Goal: Task Accomplishment & Management: Complete application form

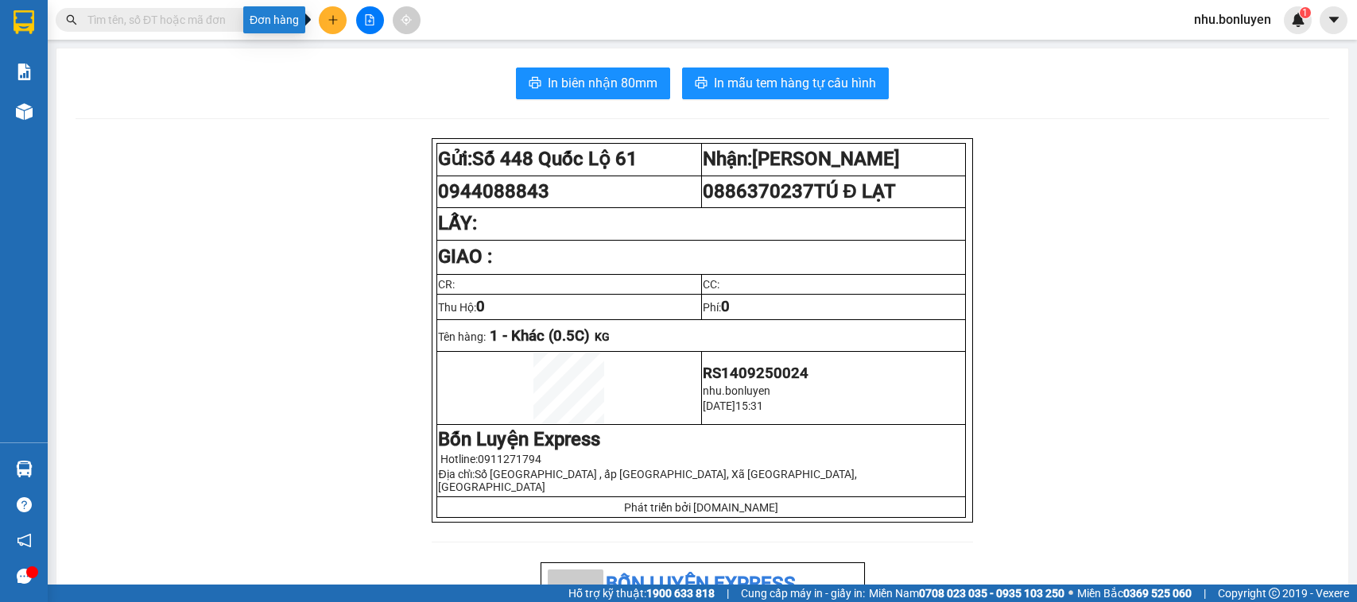
click at [335, 26] on button at bounding box center [333, 20] width 28 height 28
click at [338, 62] on icon "snippets" at bounding box center [337, 59] width 11 height 11
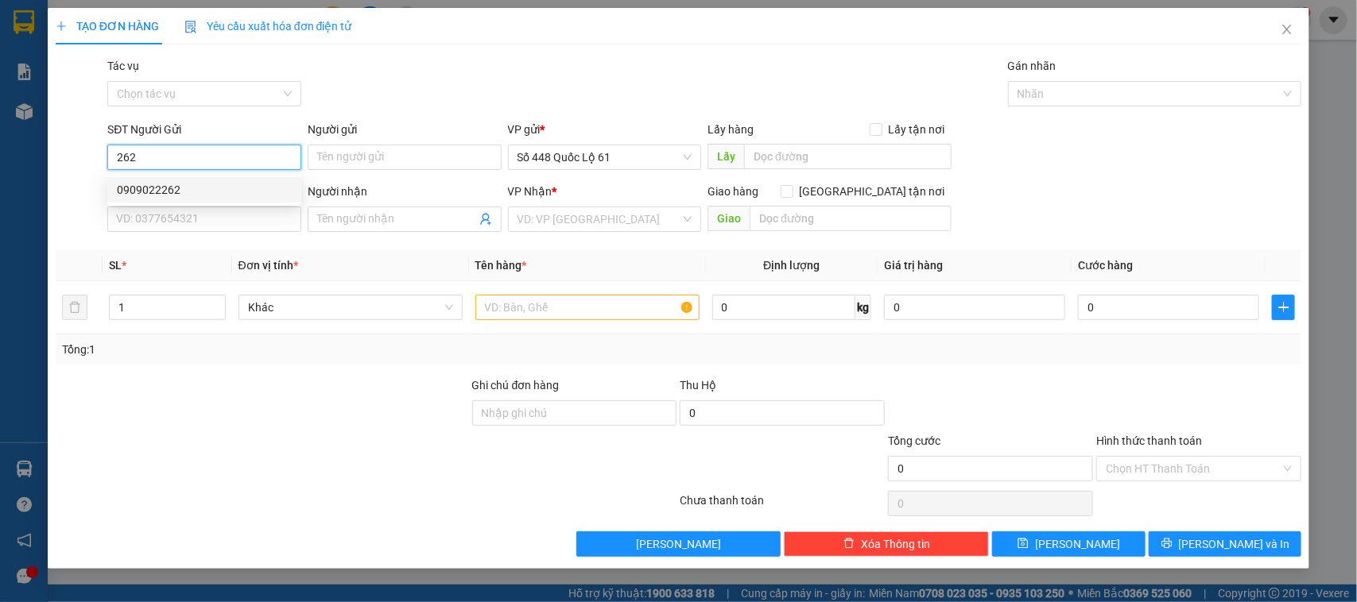
click at [235, 187] on div "0909022262" at bounding box center [204, 189] width 175 height 17
type input "0909022262"
type input "LẤP VÒ"
type input "0000000000"
type input "457.."
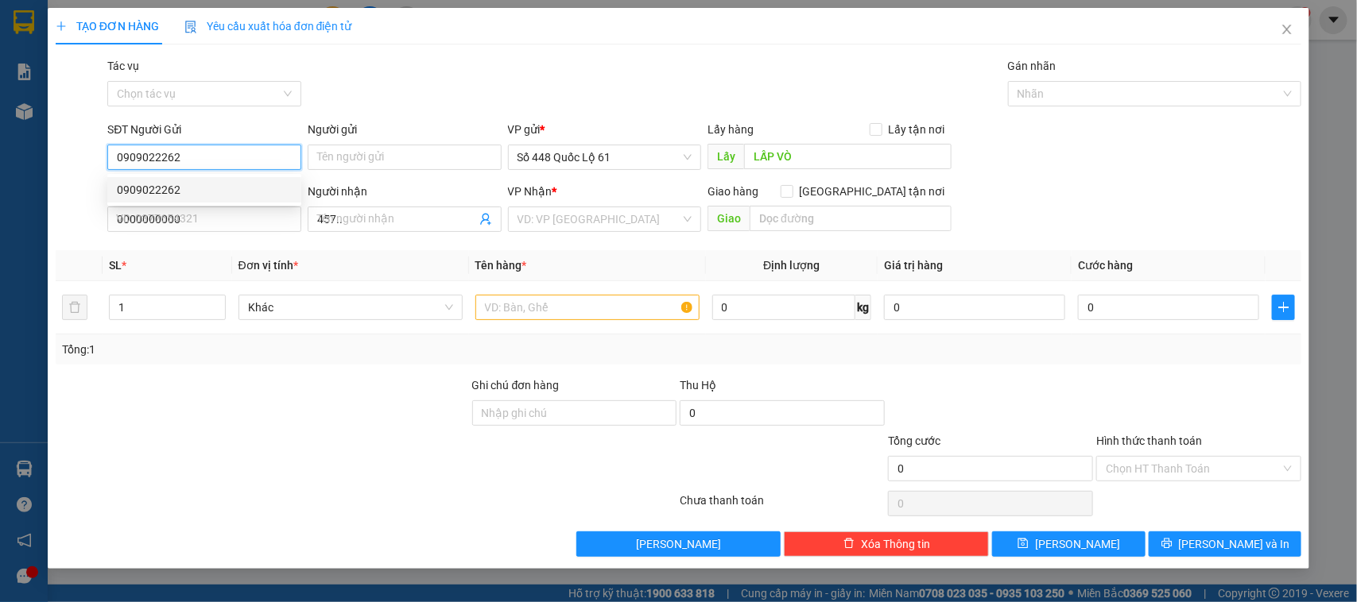
type input "500.000"
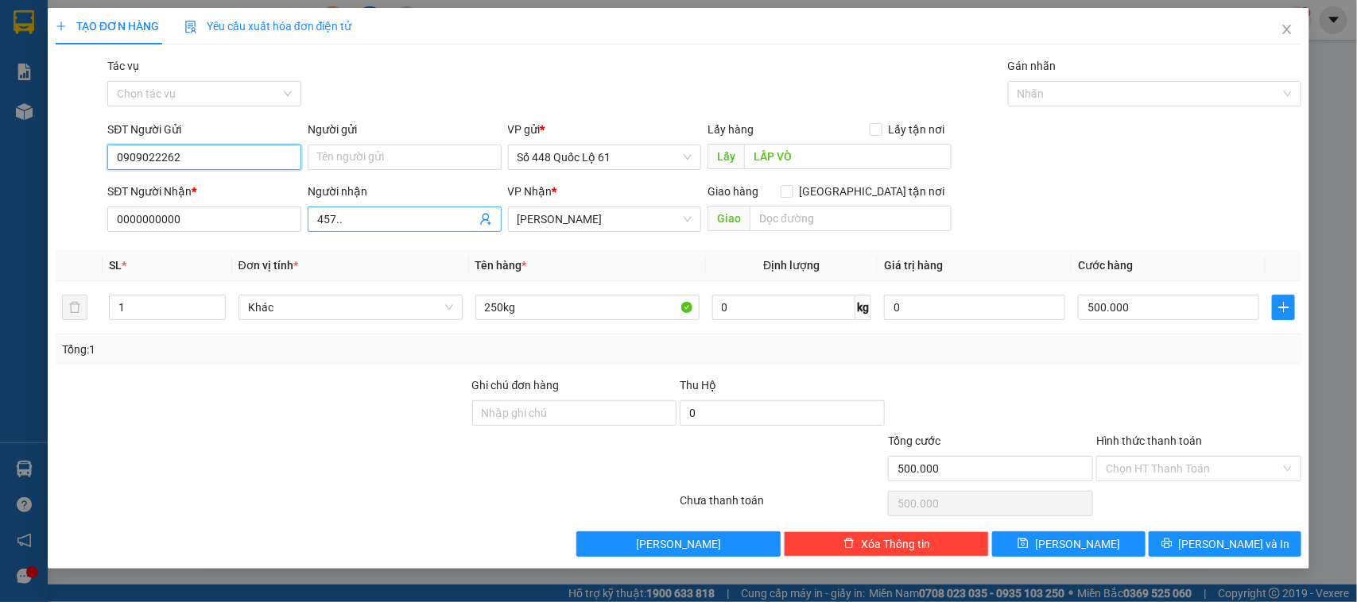
type input "0909022262"
click at [330, 229] on span "457.." at bounding box center [405, 219] width 194 height 25
type input "4"
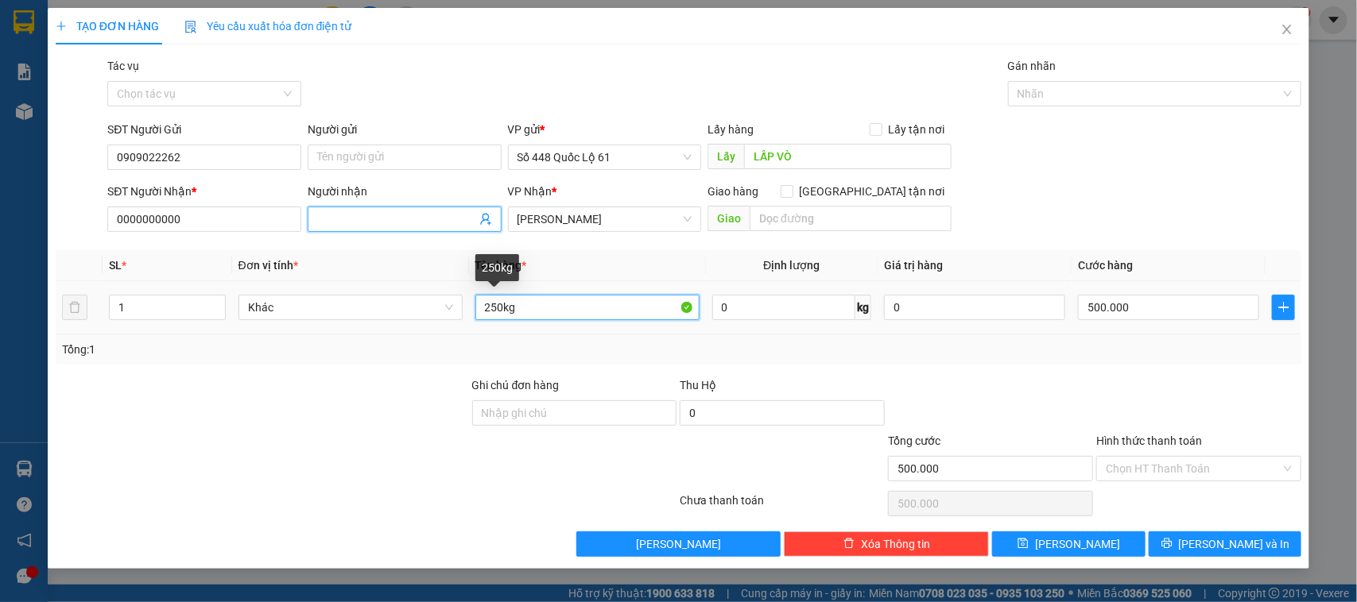
click at [495, 312] on input "250kg" at bounding box center [587, 307] width 224 height 25
click at [549, 220] on span "[PERSON_NAME]" at bounding box center [604, 219] width 175 height 24
type input "200kg"
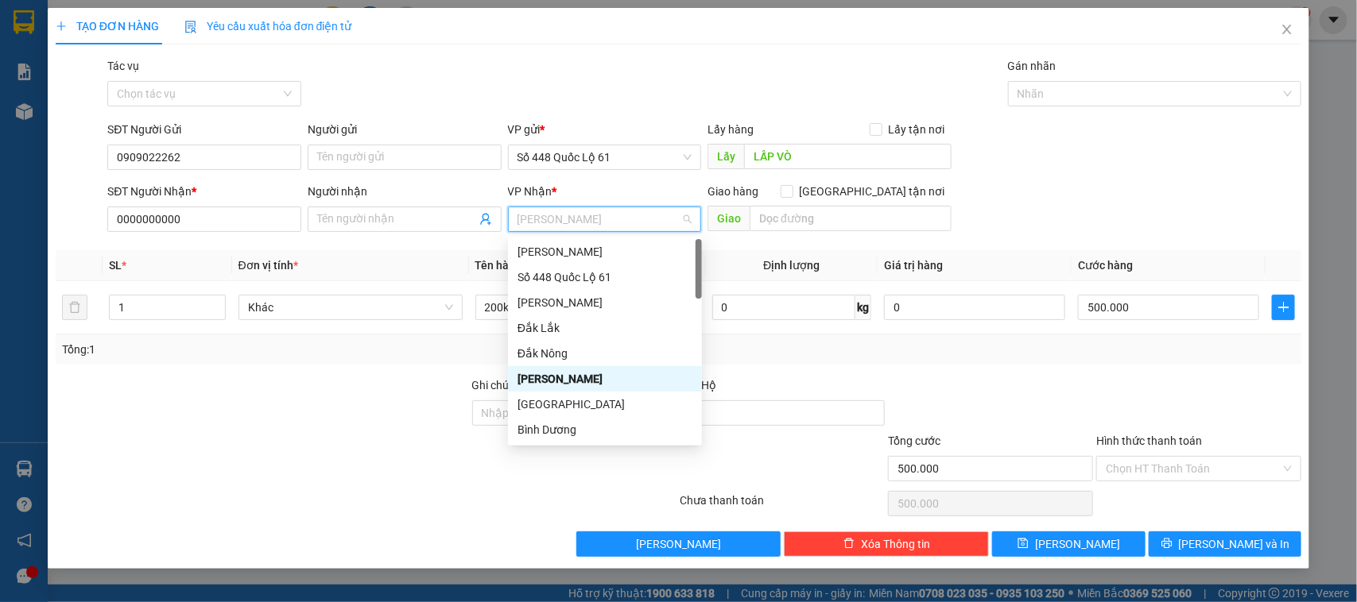
type input "D"
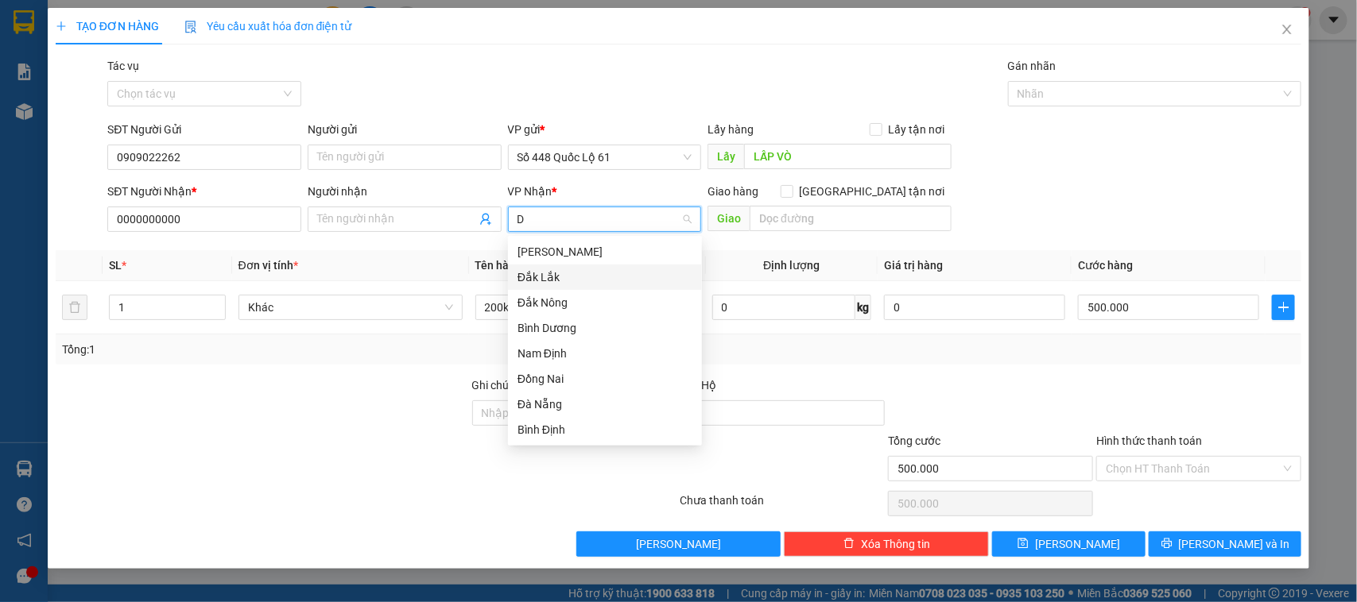
click at [568, 269] on div "Đắk Lắk" at bounding box center [604, 277] width 175 height 17
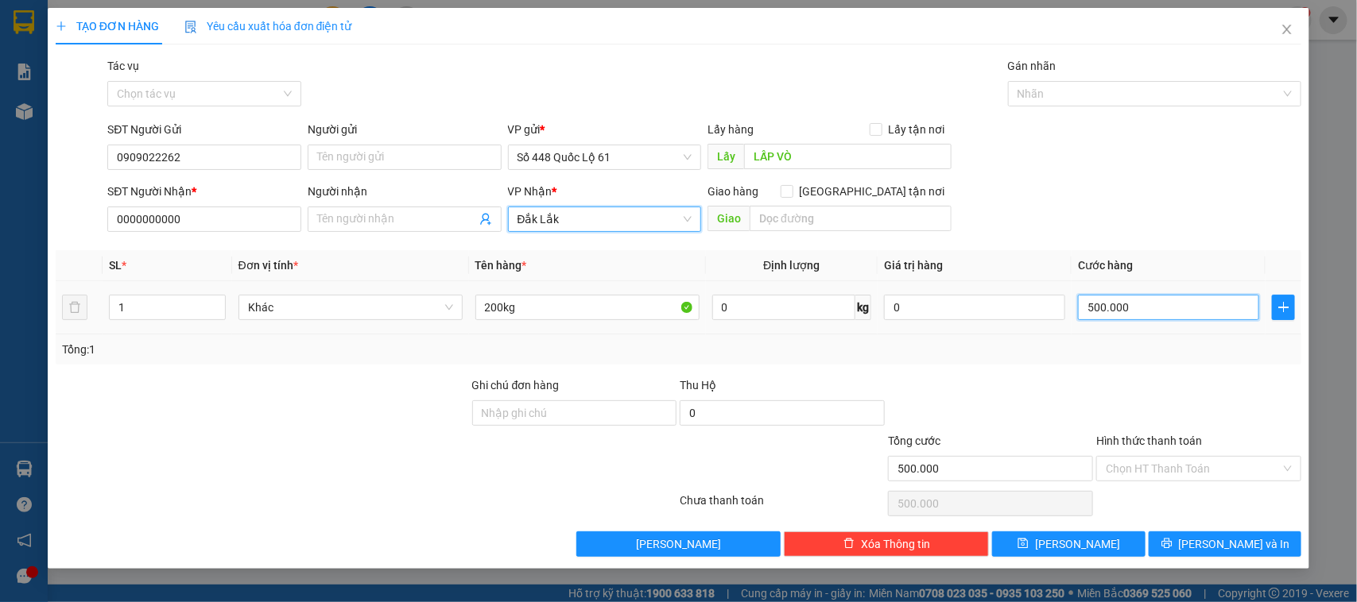
click at [1142, 316] on input "500.000" at bounding box center [1168, 307] width 181 height 25
type input "4"
type input "40"
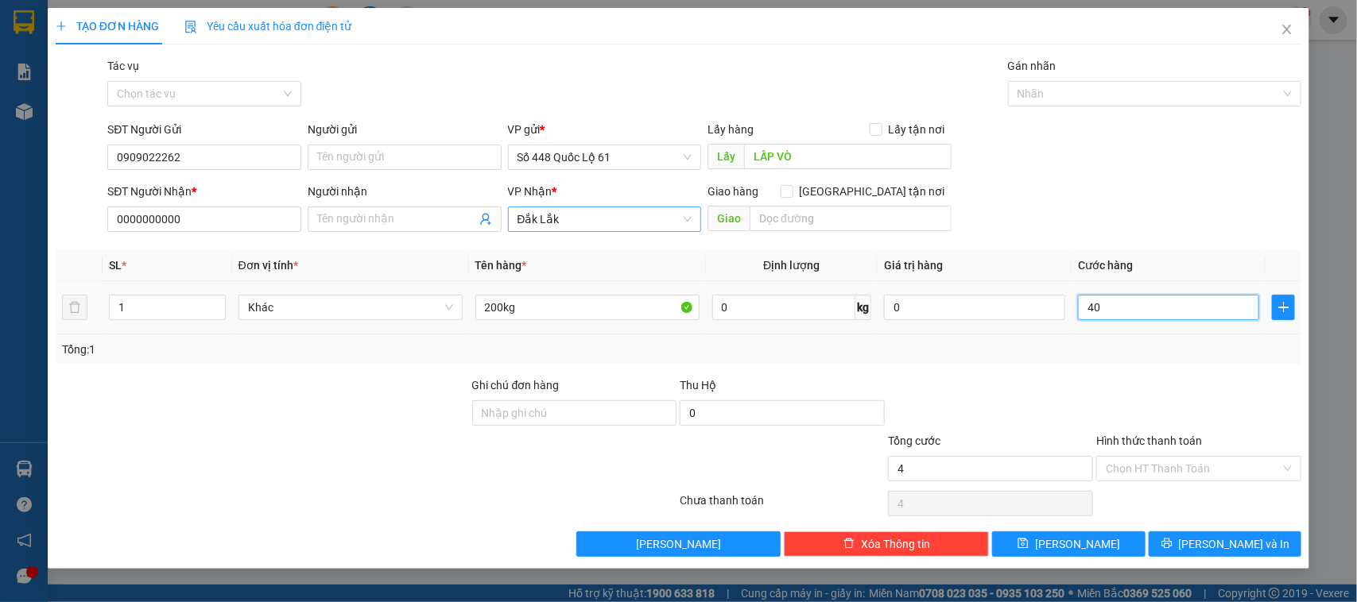
type input "40"
type input "400"
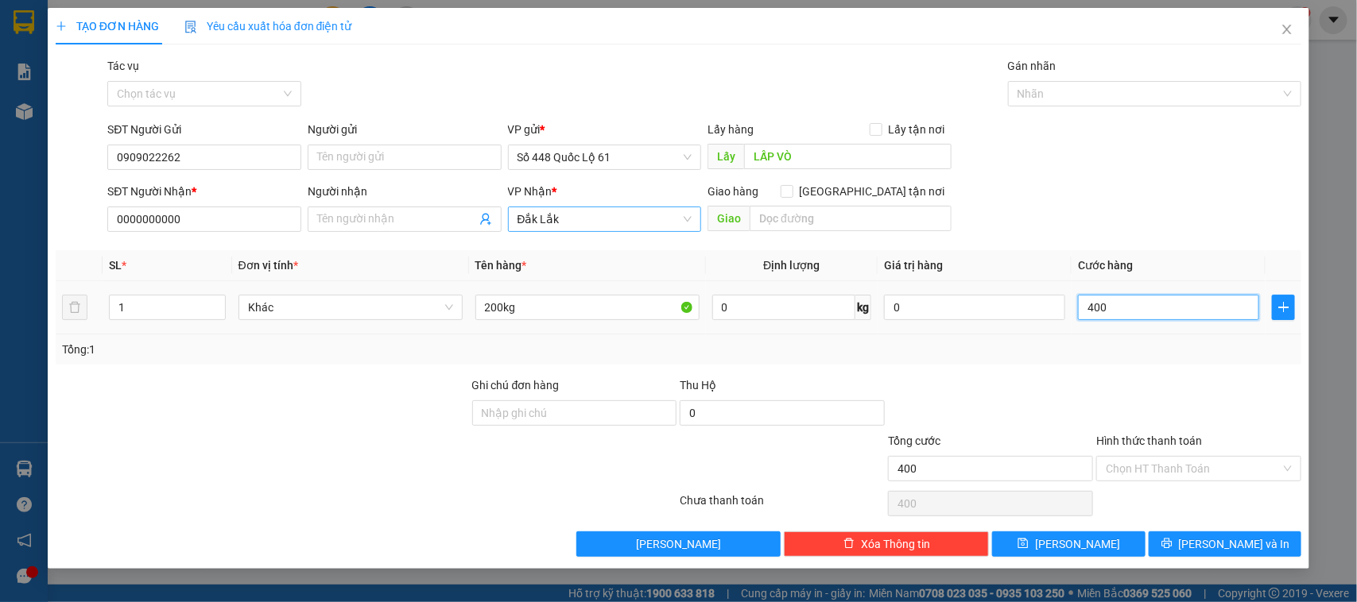
type input "400"
type input "400.000"
click at [1137, 355] on div "Tổng: 1" at bounding box center [679, 349] width 1234 height 17
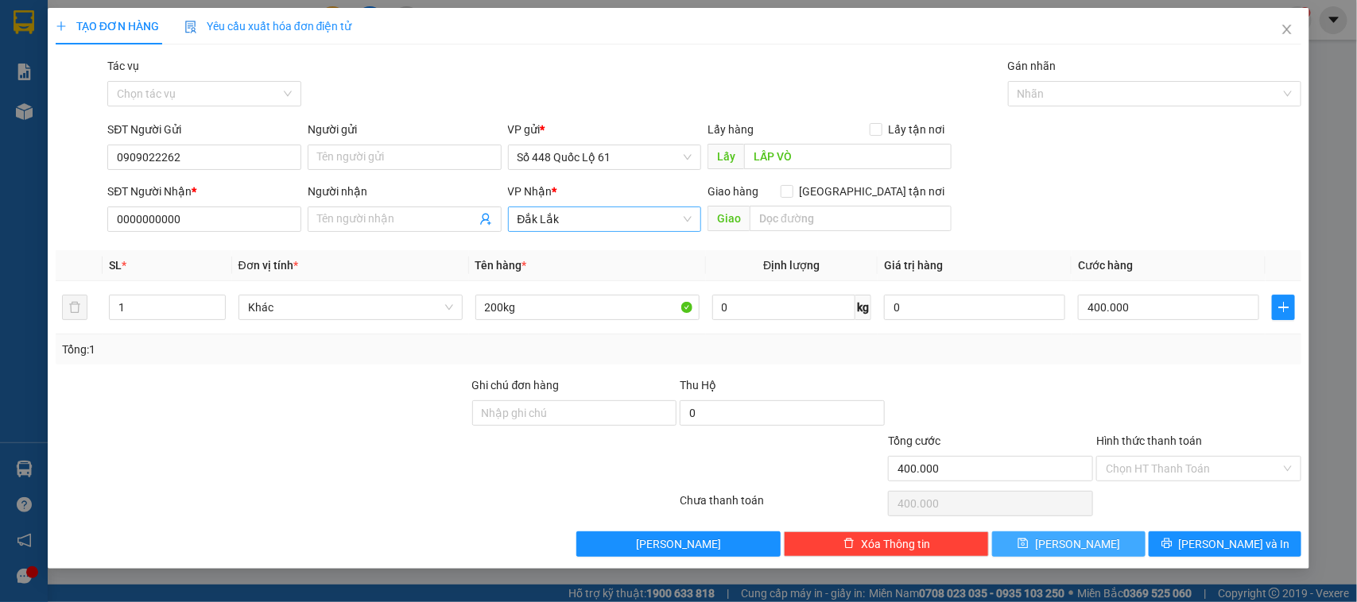
click at [1118, 533] on button "[PERSON_NAME]" at bounding box center [1068, 544] width 153 height 25
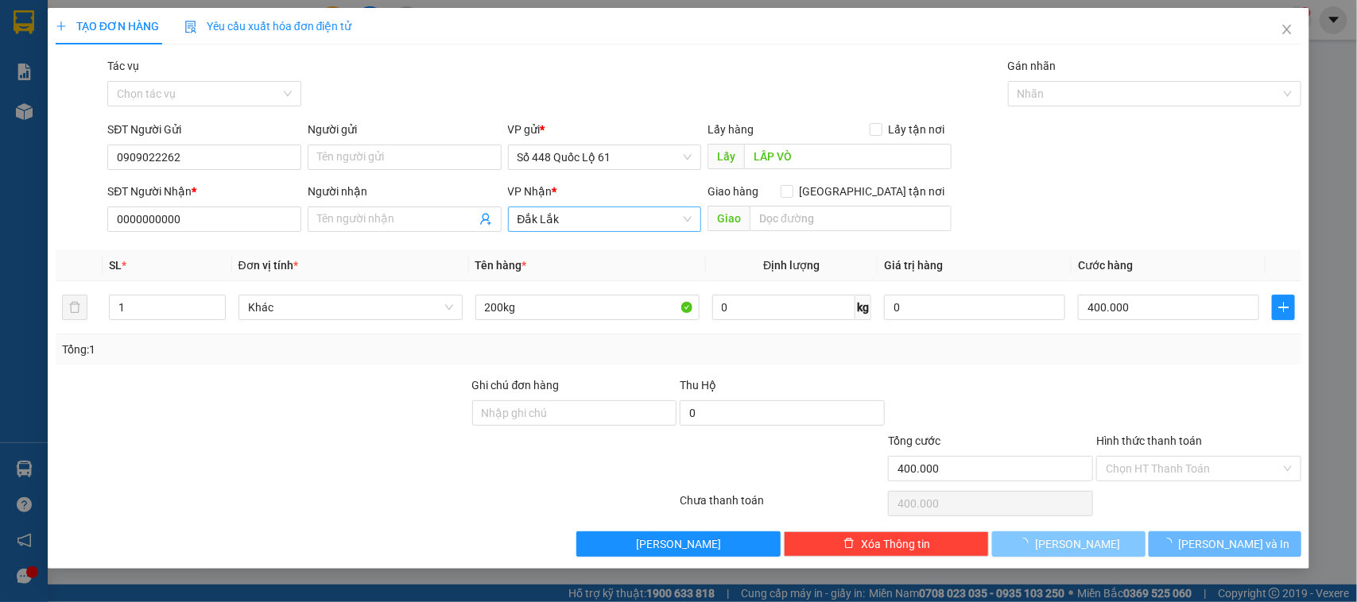
type input "0"
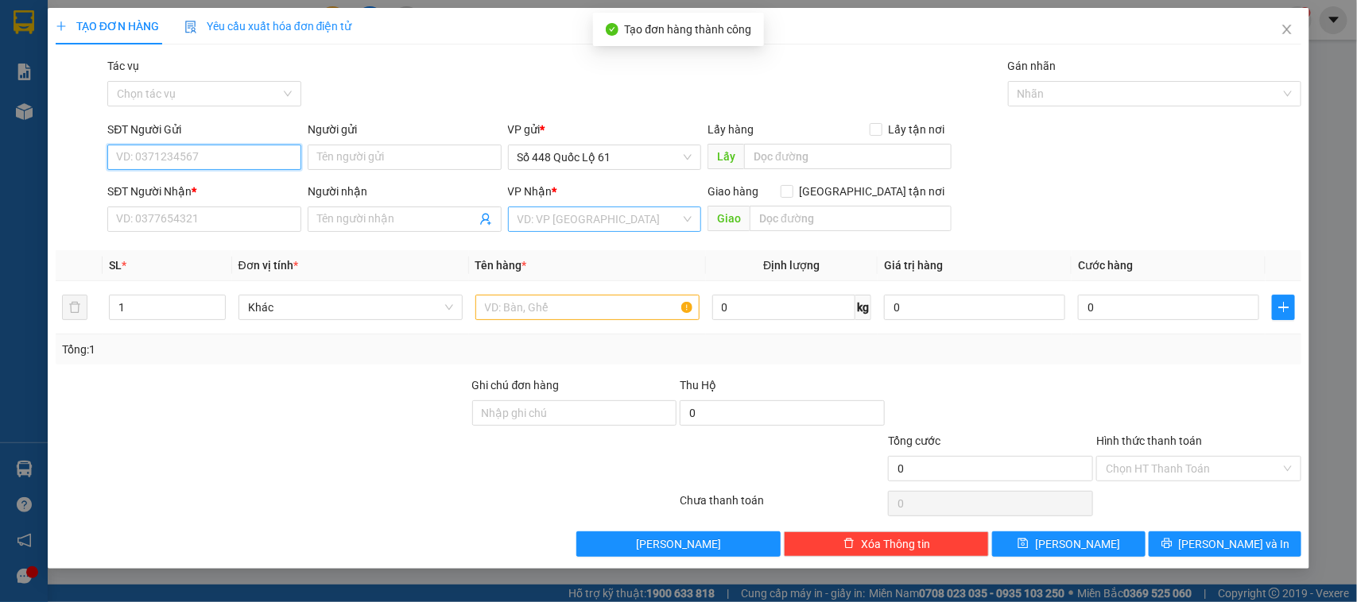
click at [224, 161] on input "SĐT Người Gửi" at bounding box center [204, 157] width 194 height 25
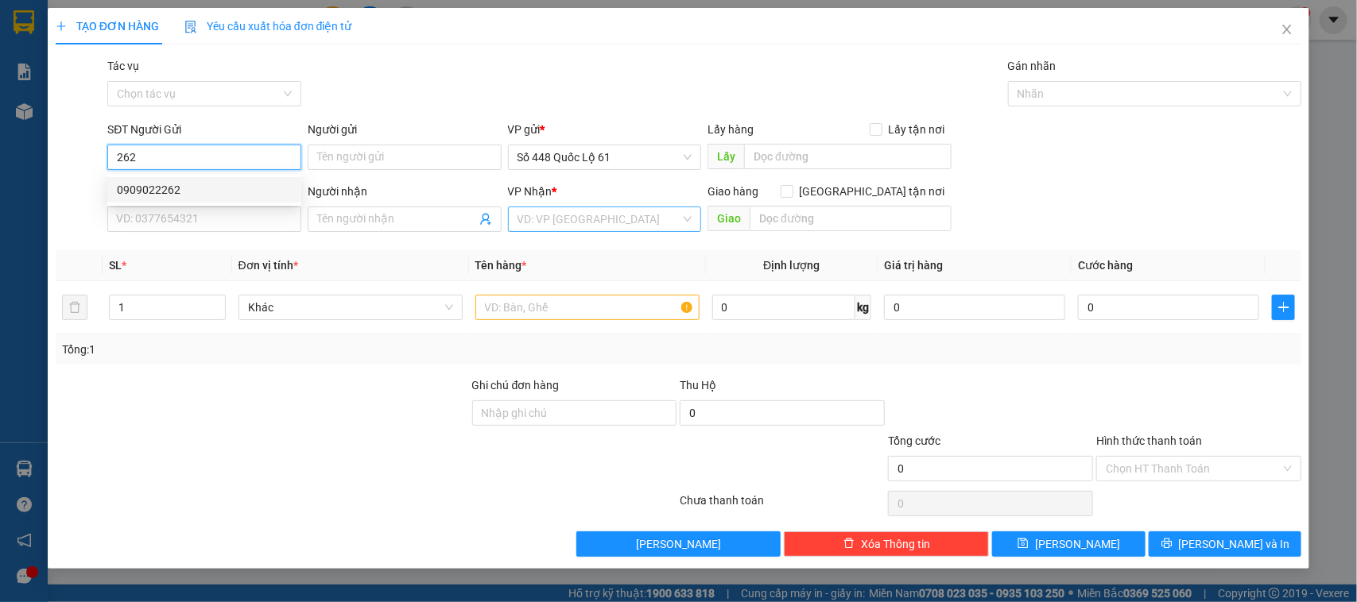
click at [192, 187] on div "0909022262" at bounding box center [204, 189] width 175 height 17
type input "0909022262"
type input "LẤP VÒ"
type input "0000000000"
type input "457.."
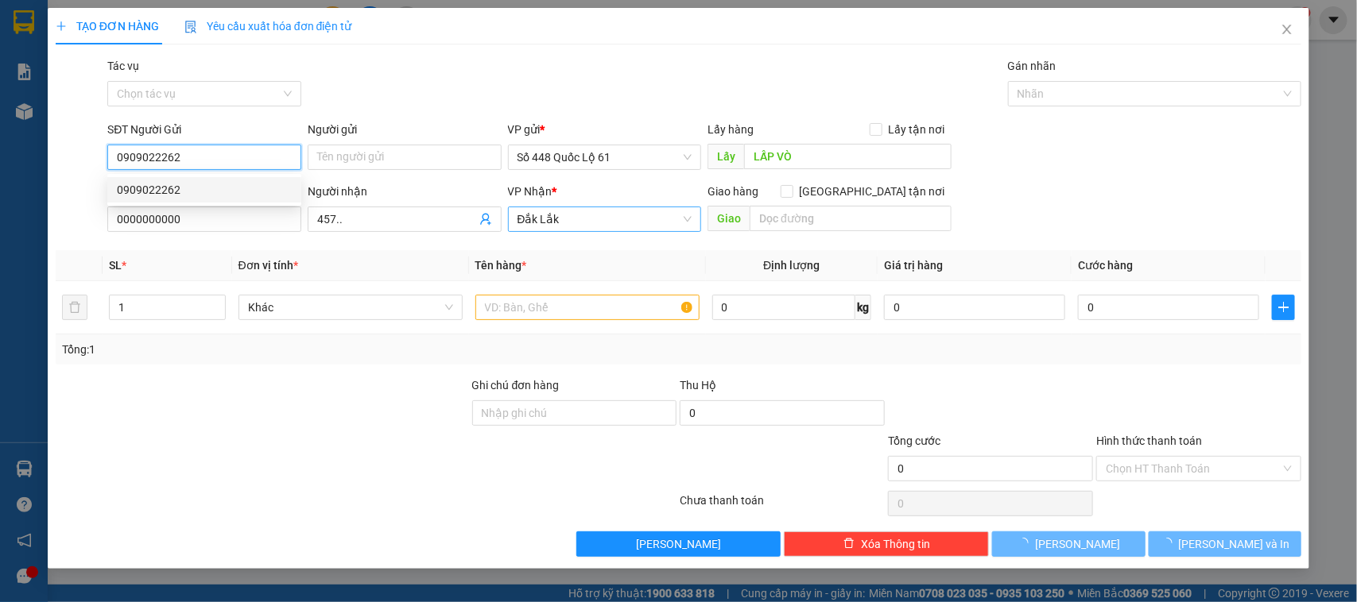
type input "400.000"
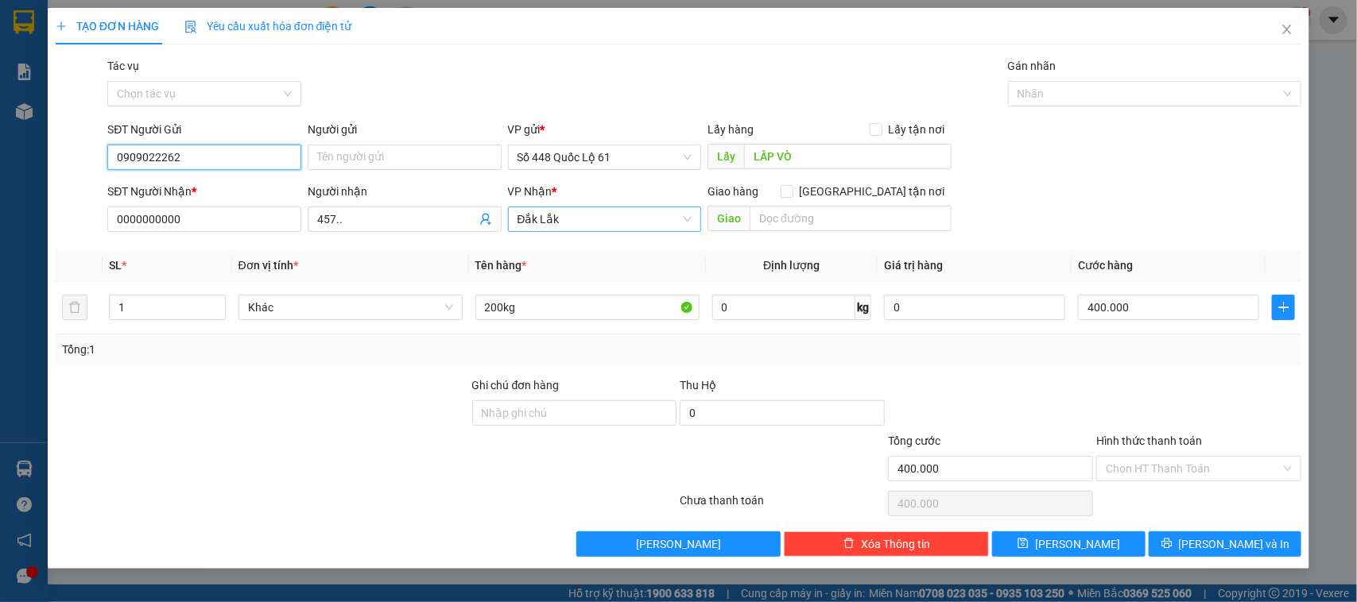
type input "0909022262"
click at [597, 200] on div "VP Nhận *" at bounding box center [605, 191] width 194 height 17
click at [597, 207] on span "Đắk Lắk" at bounding box center [604, 219] width 175 height 24
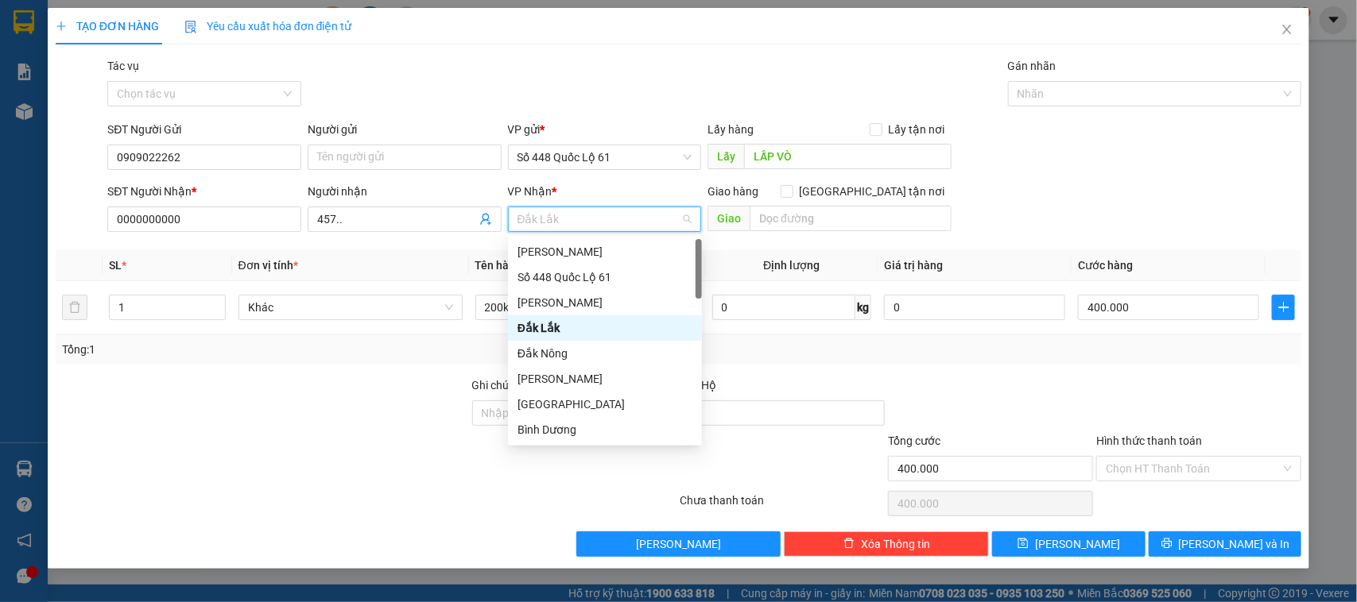
type input "Q"
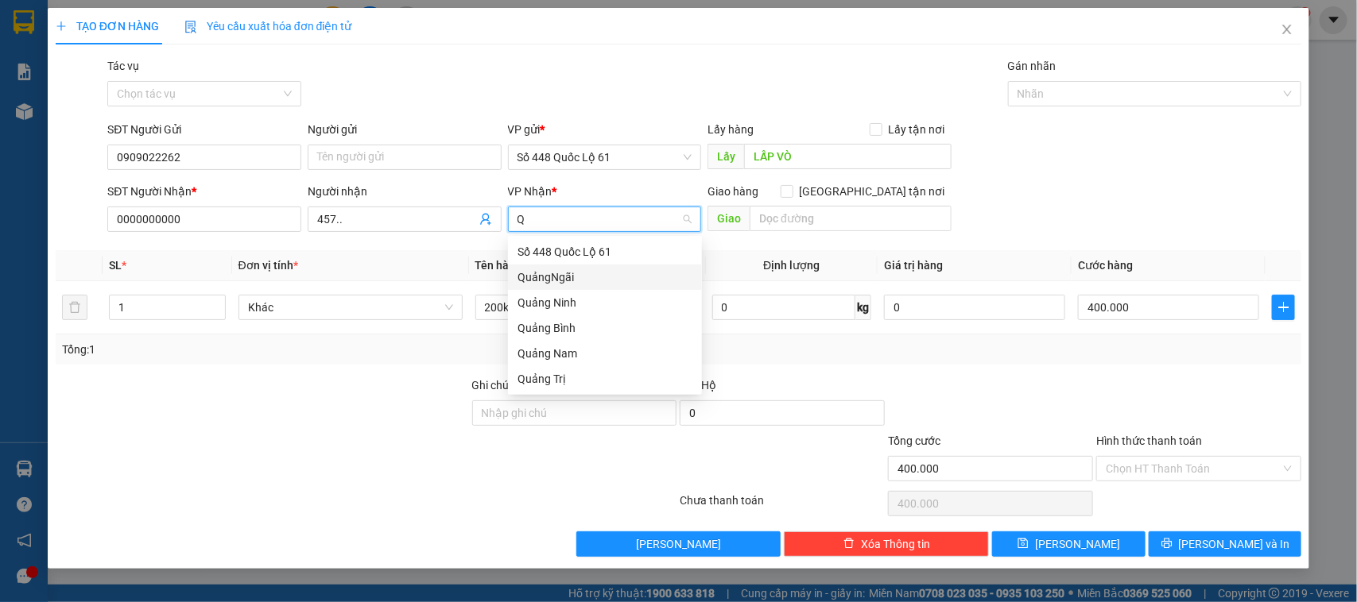
drag, startPoint x: 574, startPoint y: 271, endPoint x: 289, endPoint y: 201, distance: 293.8
click at [573, 269] on div "QuảngNgãi" at bounding box center [604, 277] width 175 height 17
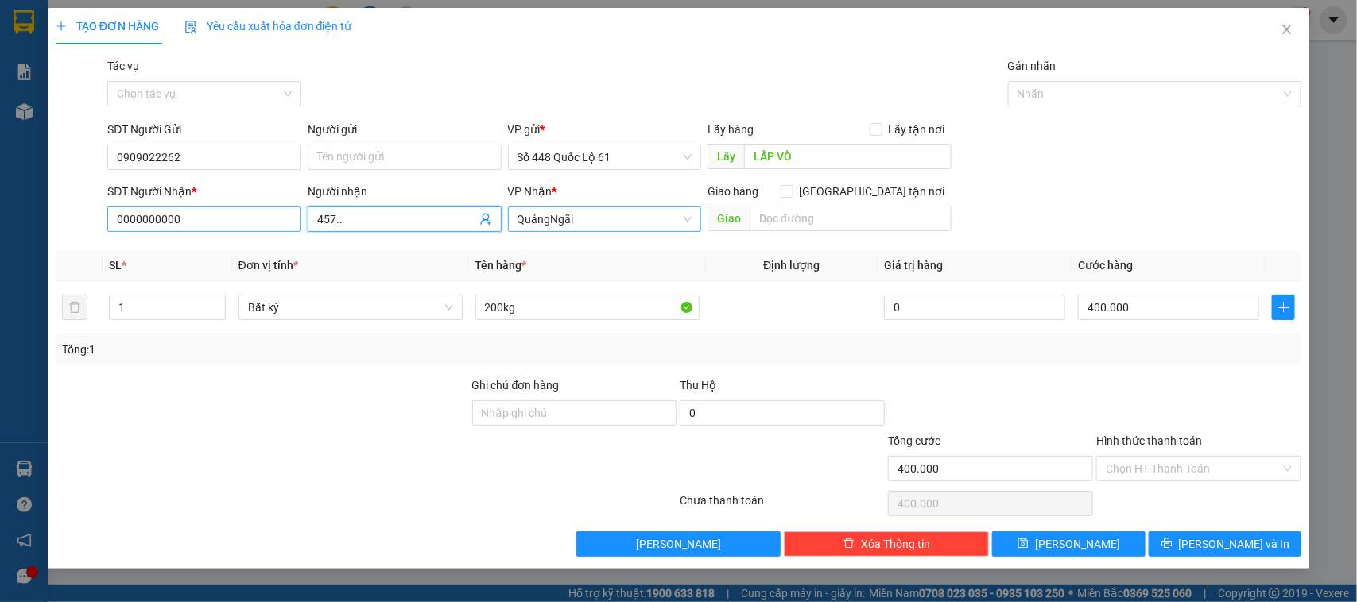
drag, startPoint x: 354, startPoint y: 212, endPoint x: 300, endPoint y: 213, distance: 53.3
click at [300, 215] on div "SĐT Người Nhận * 0000000000 Người nhận 457.. 457.. VP Nhận * QuảngNgãi Giao h…" at bounding box center [704, 211] width 1200 height 56
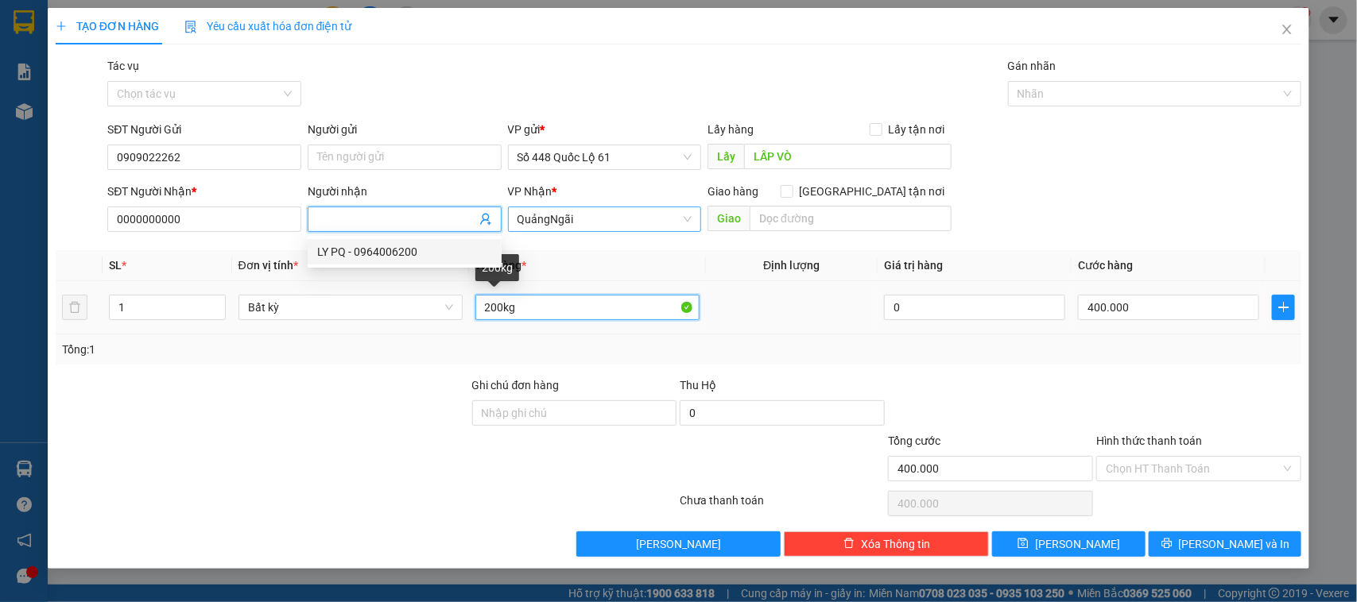
click at [494, 308] on input "200kg" at bounding box center [587, 307] width 224 height 25
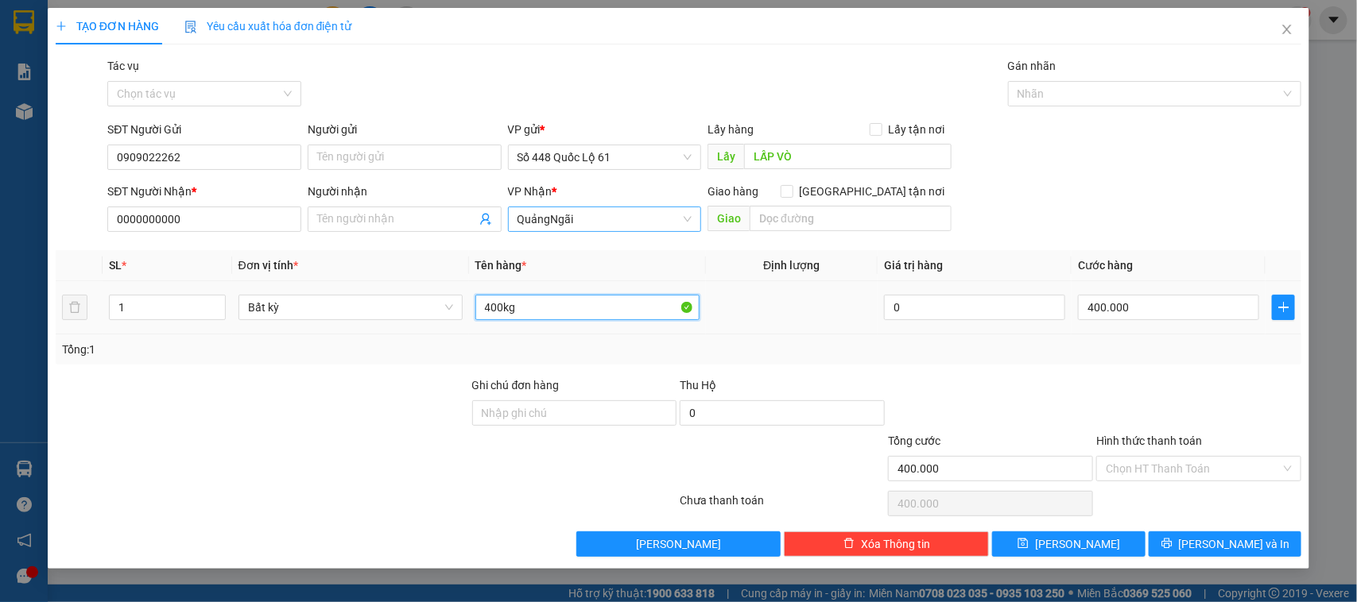
type input "400kg"
click at [1201, 294] on div "400.000" at bounding box center [1168, 308] width 181 height 32
click at [1205, 314] on input "400.000" at bounding box center [1168, 307] width 181 height 25
type input "0"
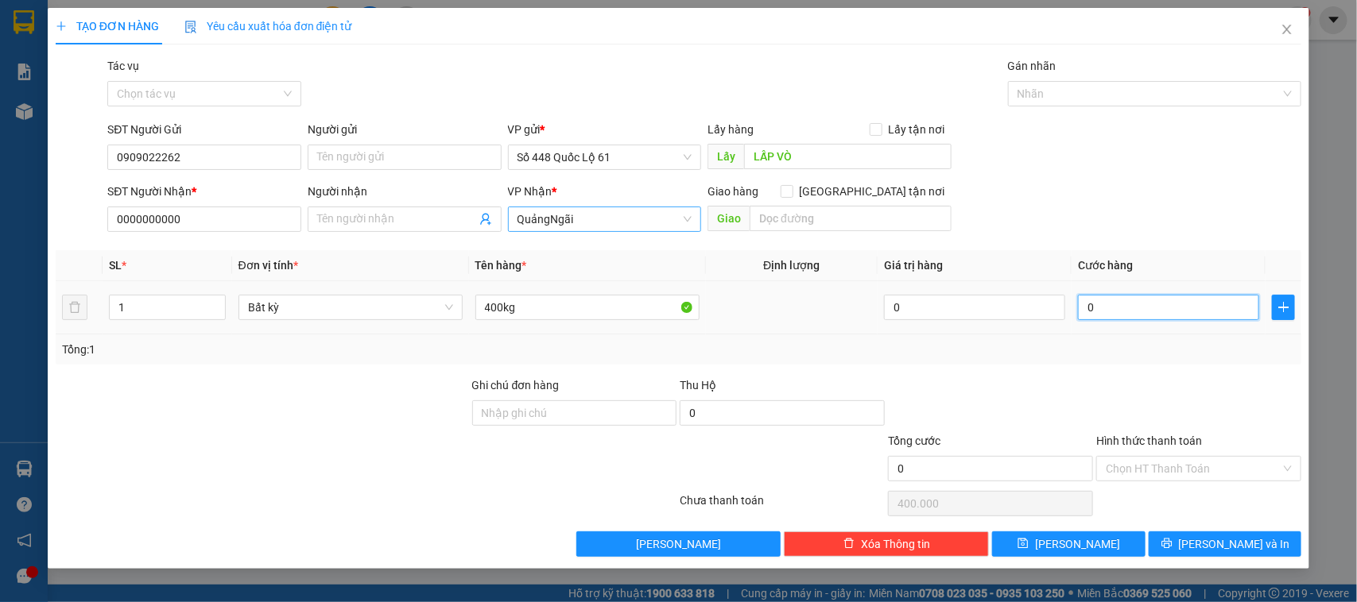
type input "0"
type input "1"
type input "01"
type input "12"
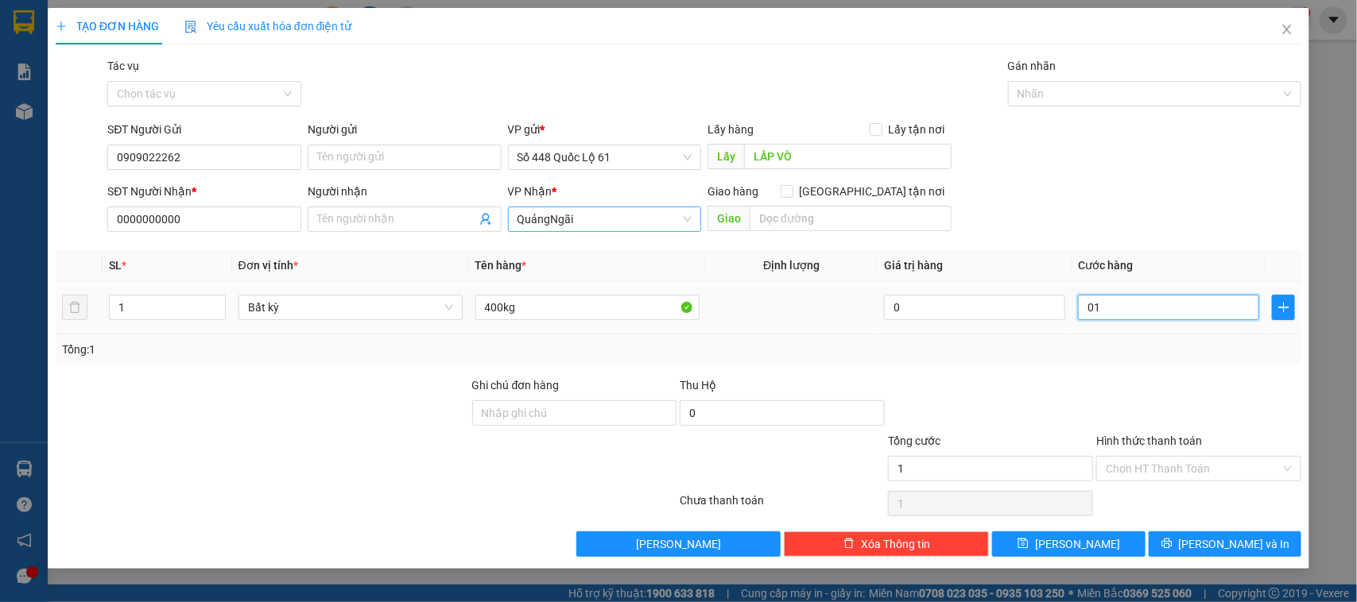
type input "12"
type input "012"
type input "120"
type input "01.200"
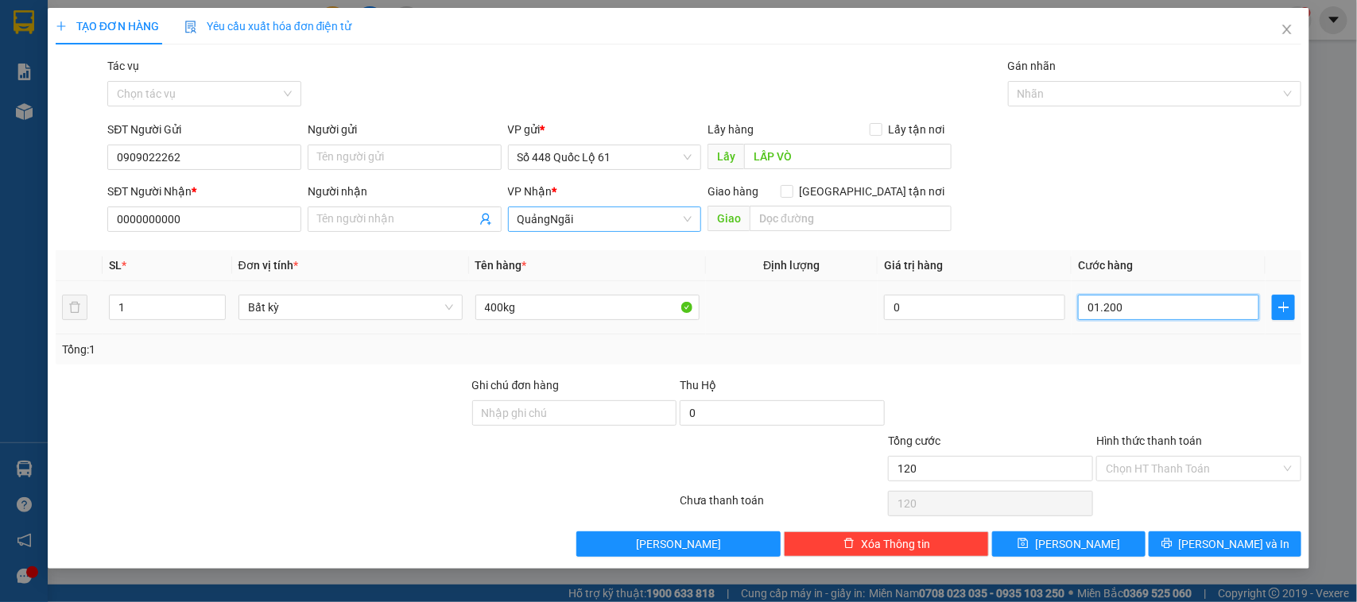
type input "1.200"
type input "012.000"
type input "12.000"
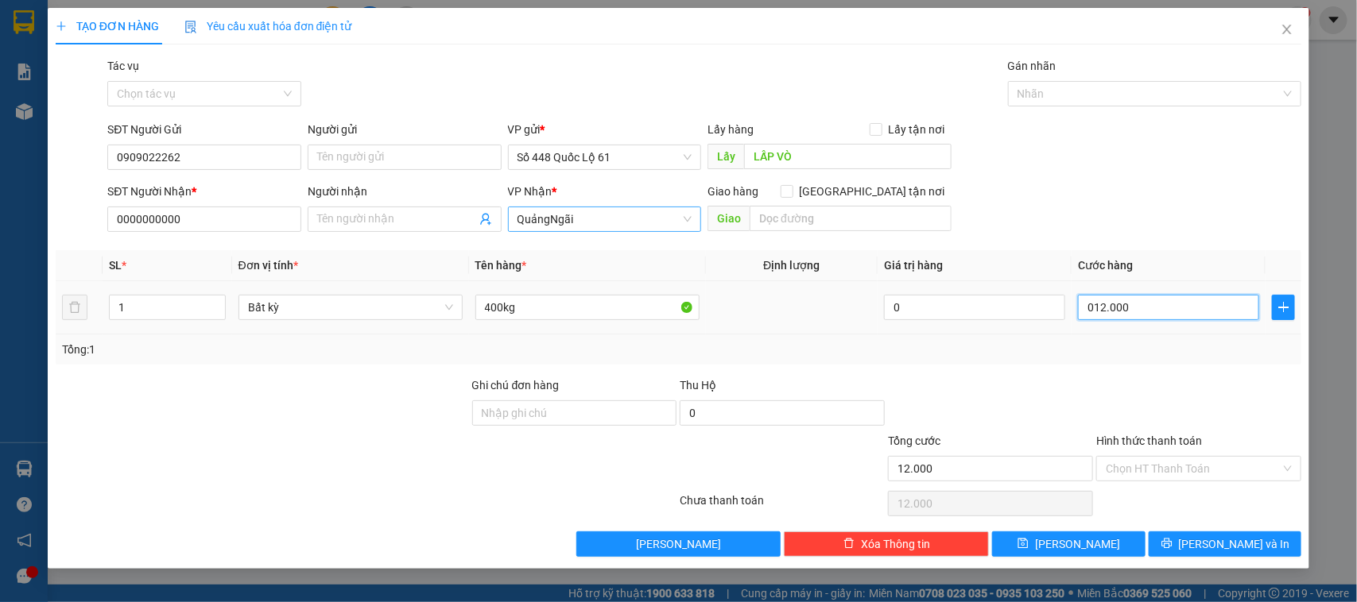
type input "01.200"
type input "1.200"
type input "01.200"
type input "1.200.000"
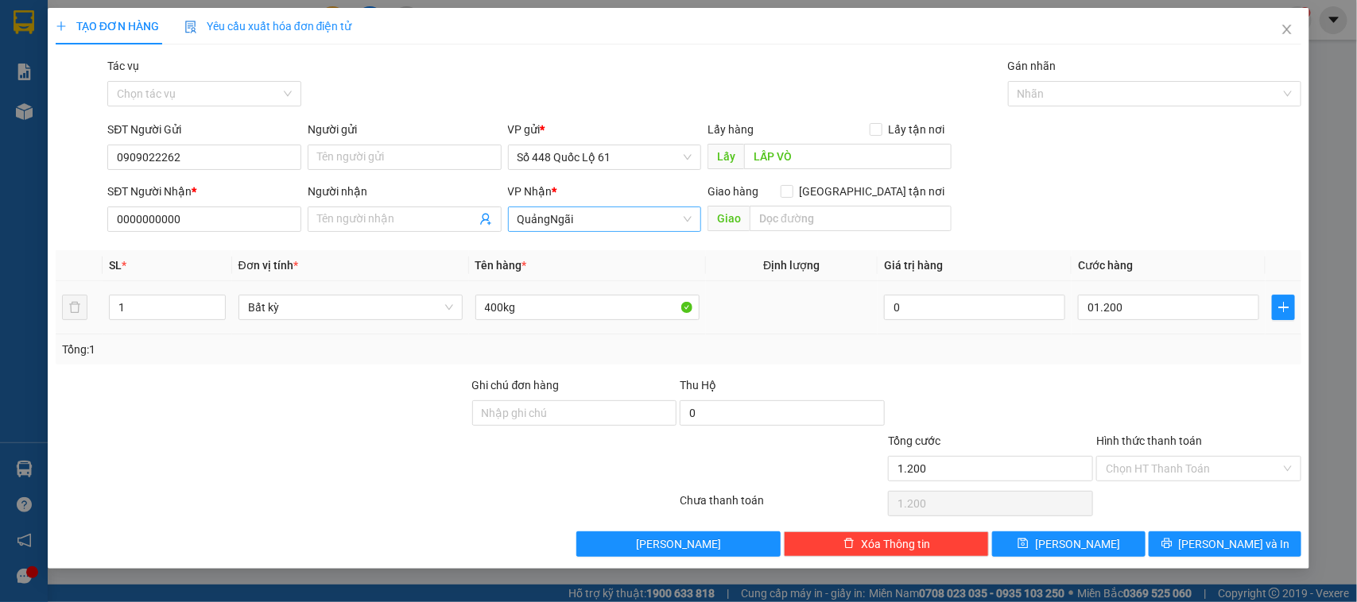
type input "1.200.000"
click at [1193, 332] on td "1.200.000" at bounding box center [1168, 307] width 194 height 53
click at [1113, 544] on button "[PERSON_NAME]" at bounding box center [1068, 544] width 153 height 25
type input "0"
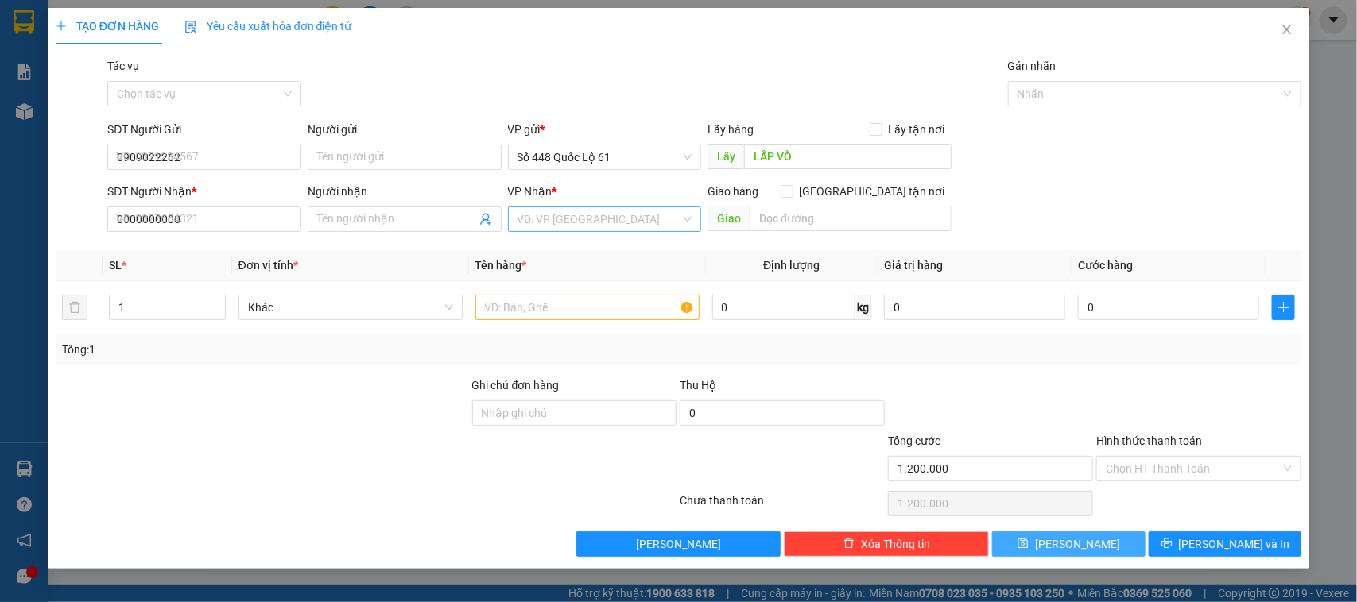
type input "0"
click at [235, 179] on form "SĐT Người Gửi VD: 0371234567 Người gửi Tên người gửi VP gửi * Số 448 Quốc Lộ 61…" at bounding box center [679, 180] width 1246 height 118
click at [240, 168] on input "SĐT Người Gửi" at bounding box center [204, 157] width 194 height 25
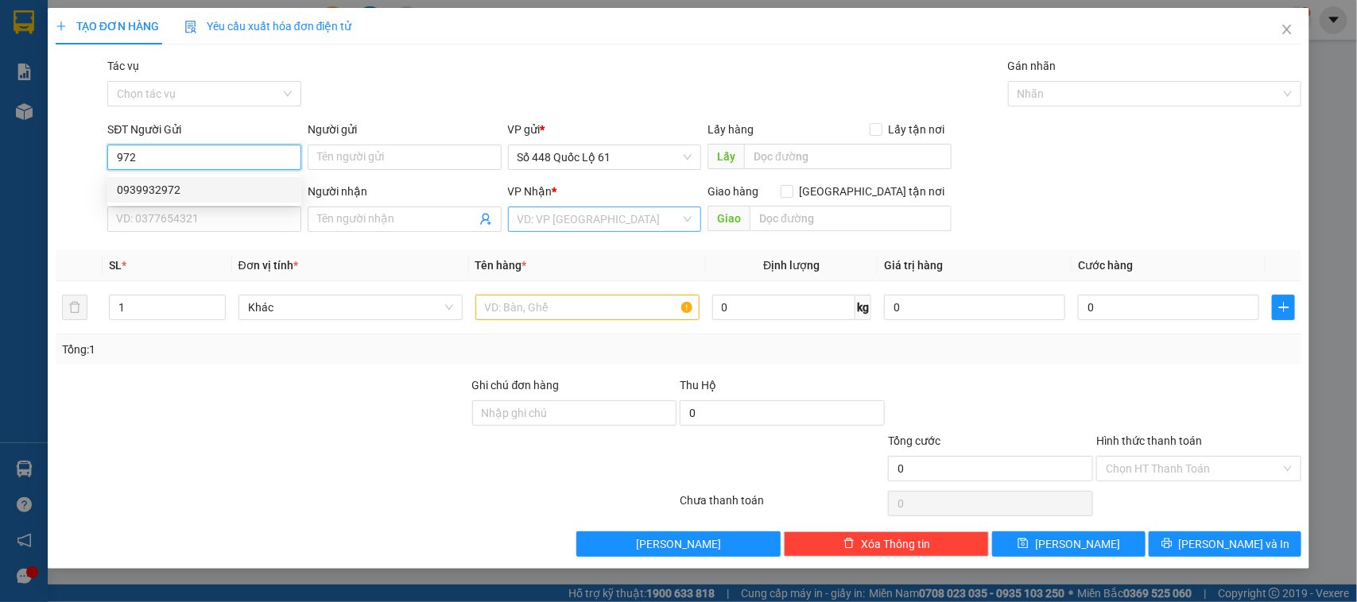
click at [195, 185] on div "0939932972" at bounding box center [204, 189] width 175 height 17
type input "0939932972"
type input "lai vung"
type input "00000000000"
type input "Q NAM 936"
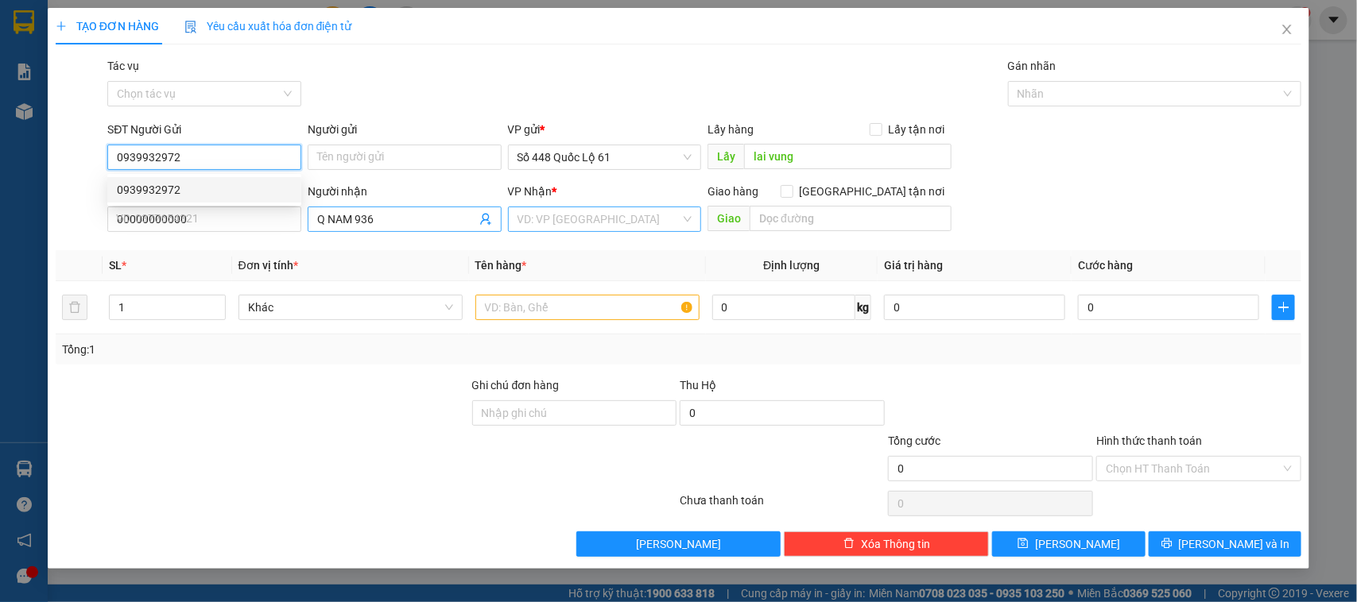
type input "900.000"
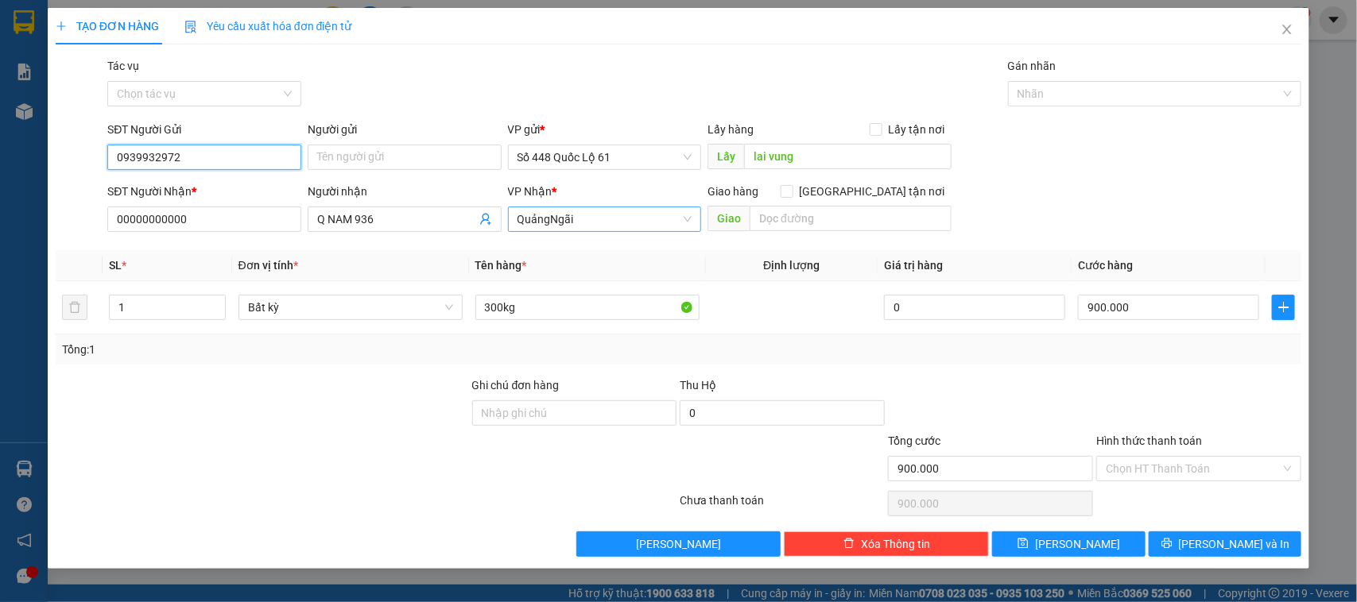
type input "0939932972"
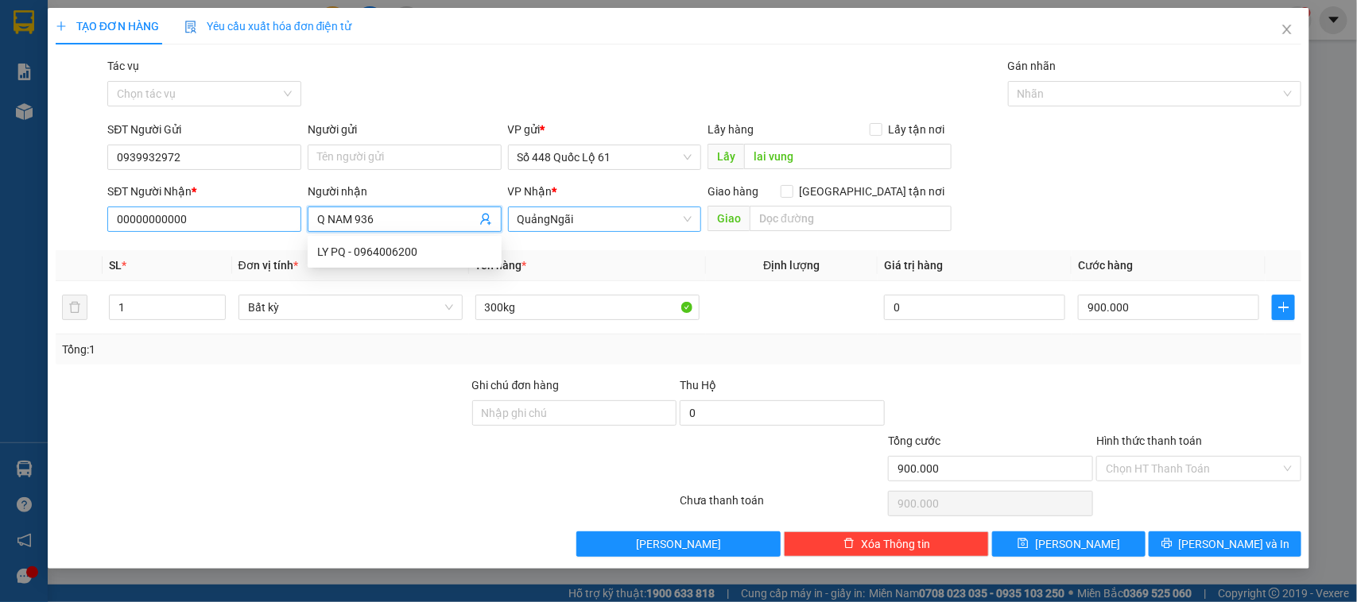
drag, startPoint x: 358, startPoint y: 215, endPoint x: 291, endPoint y: 208, distance: 67.9
click at [291, 209] on div "SĐT Người Nhận * 00000000000 Người nhận Q NAM 936 VP Nhận * QuảngNgãi Giao hà…" at bounding box center [704, 211] width 1200 height 56
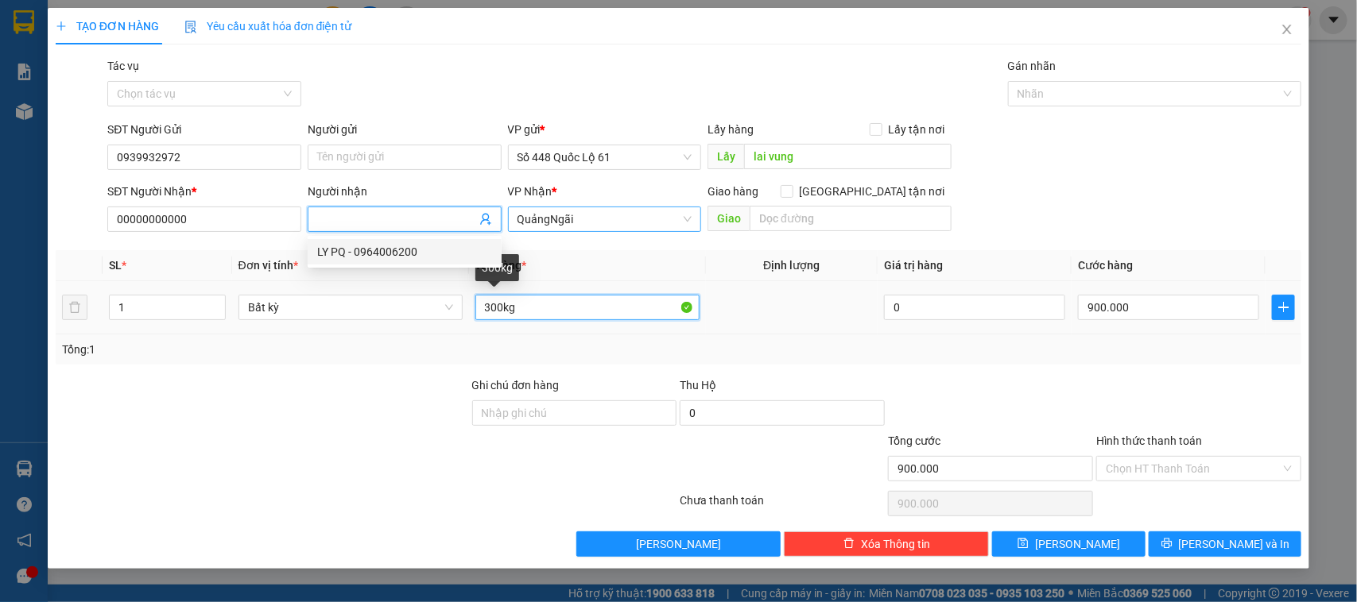
click at [485, 310] on input "300kg" at bounding box center [587, 307] width 224 height 25
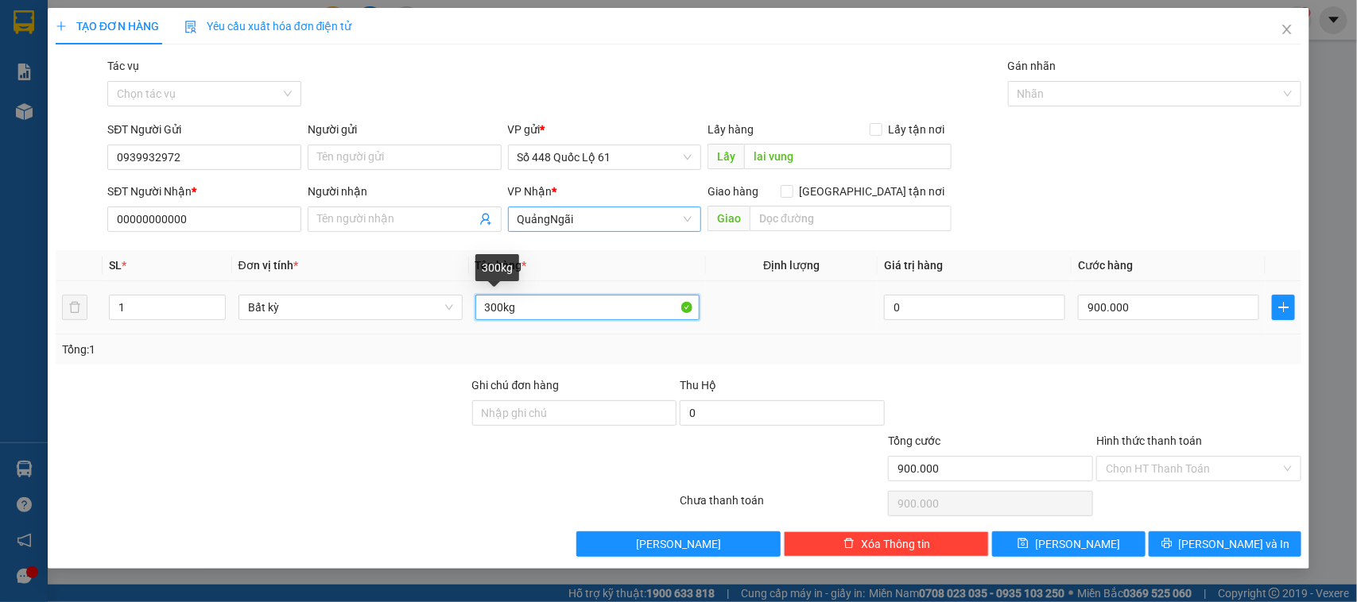
click at [487, 312] on input "300kg" at bounding box center [587, 307] width 224 height 25
type input "00kg"
click at [1102, 312] on input "900.000" at bounding box center [1168, 307] width 181 height 25
type input "6"
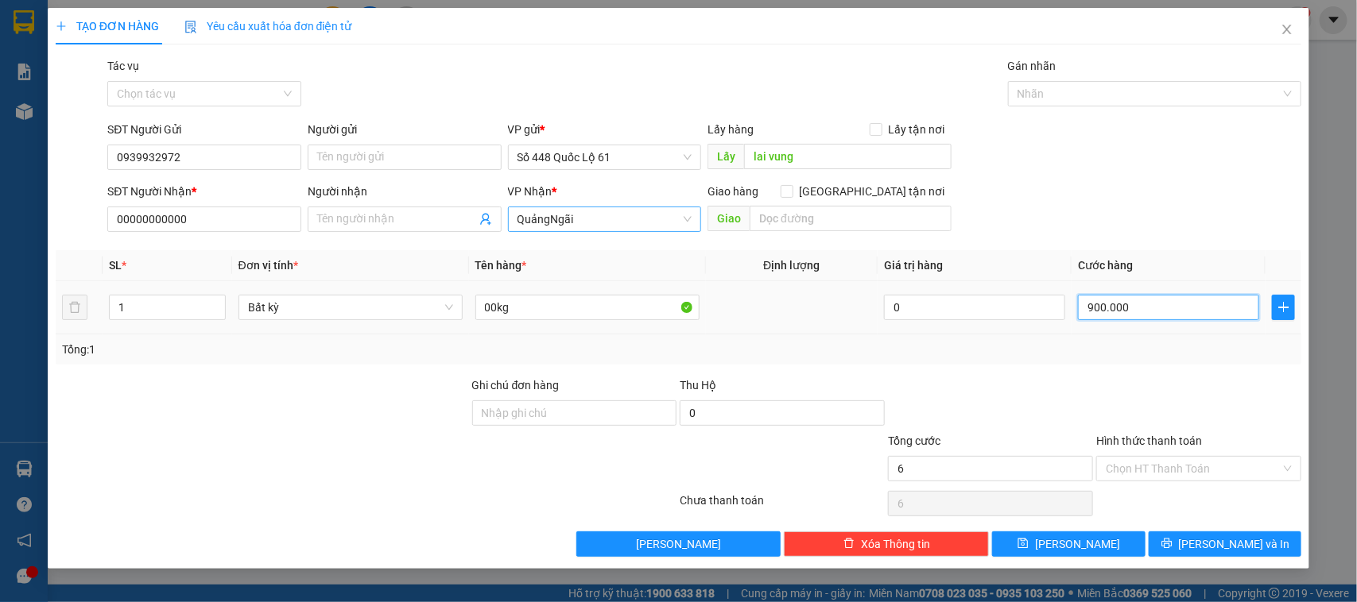
type input "6"
type input "60"
type input "600"
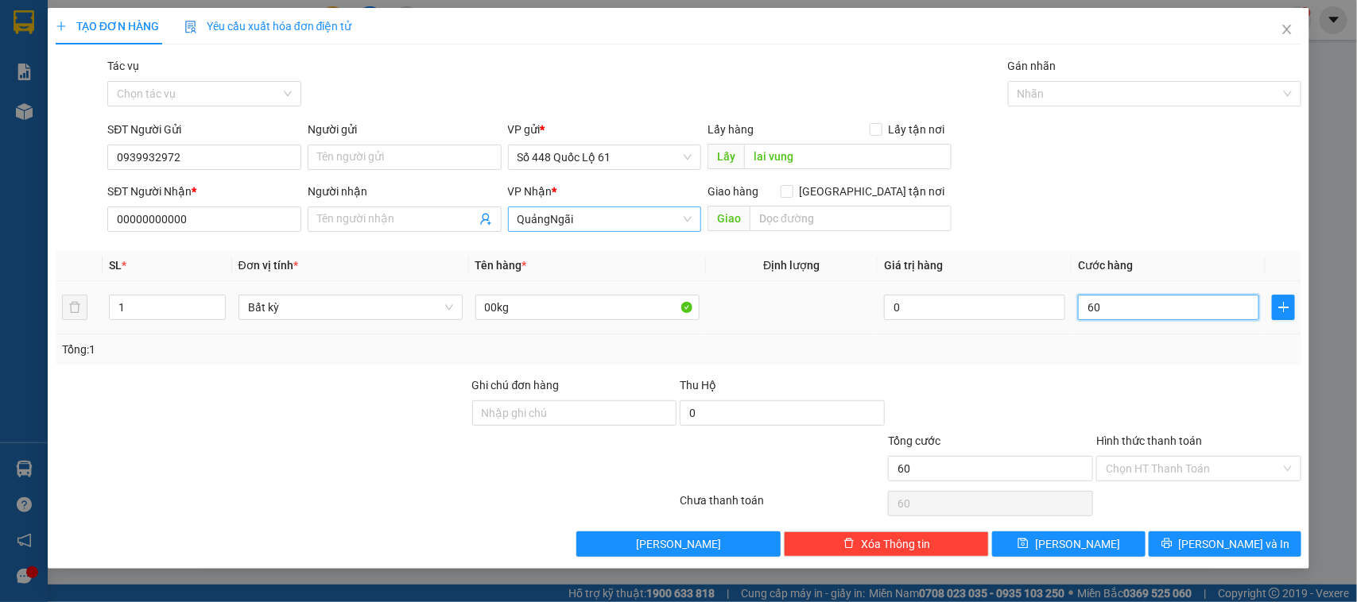
type input "600"
type input "600.000"
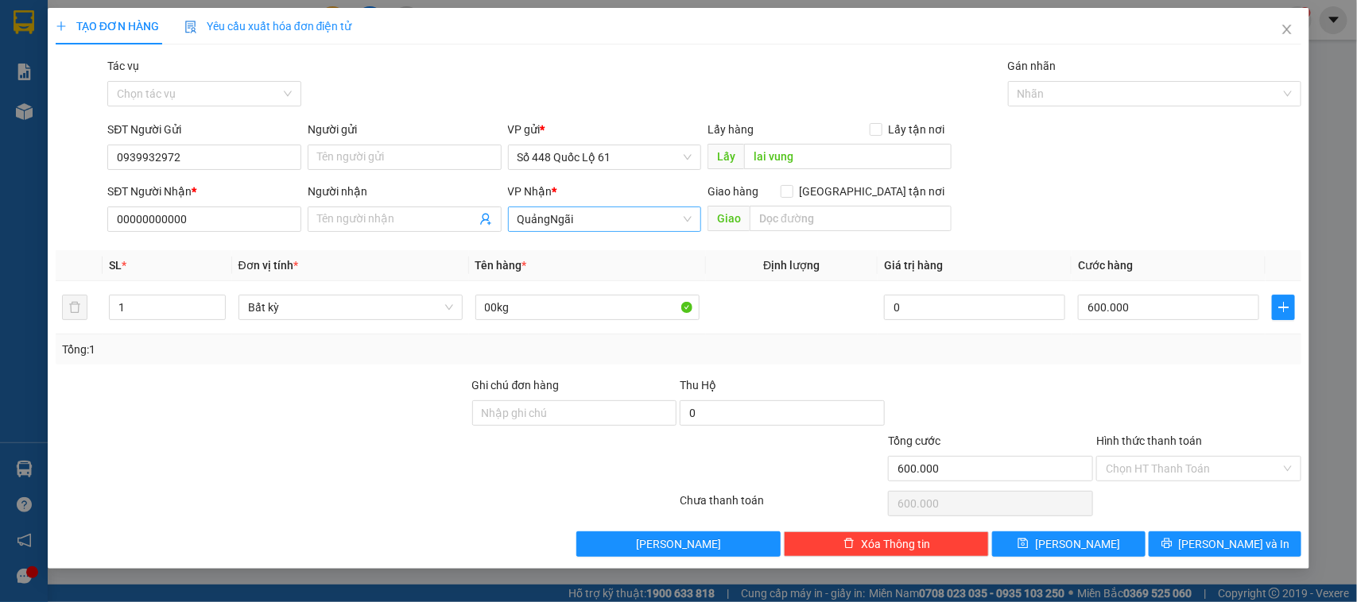
click at [1077, 392] on div at bounding box center [990, 405] width 208 height 56
click at [1065, 556] on button "[PERSON_NAME]" at bounding box center [1068, 544] width 153 height 25
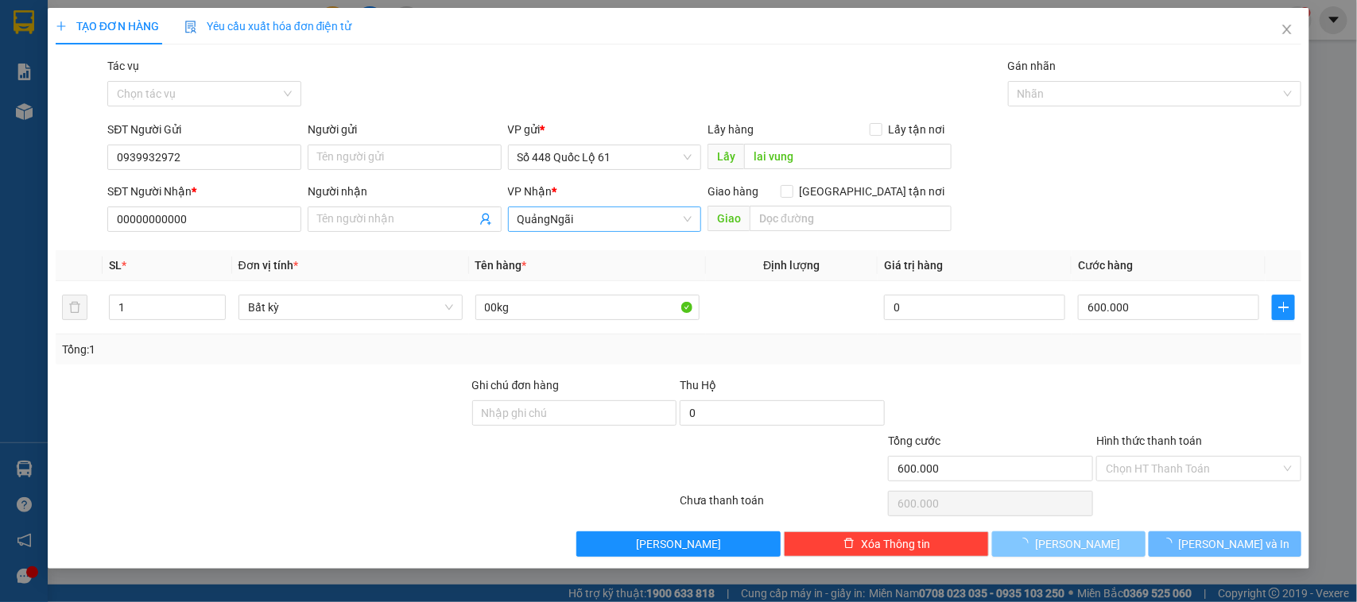
type input "0"
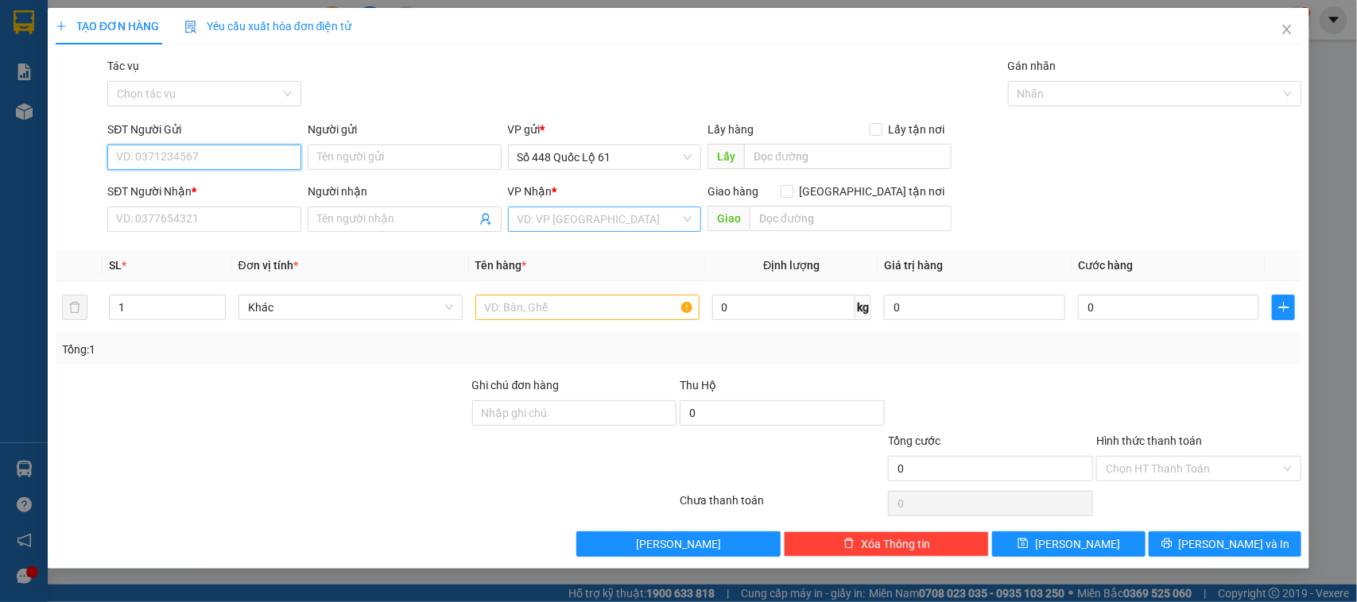
click at [277, 167] on input "SĐT Người Gửi" at bounding box center [204, 157] width 194 height 25
click at [259, 188] on div "0783983992" at bounding box center [204, 189] width 175 height 17
type input "0783983992"
type input "lai vung"
type input "000000000000"
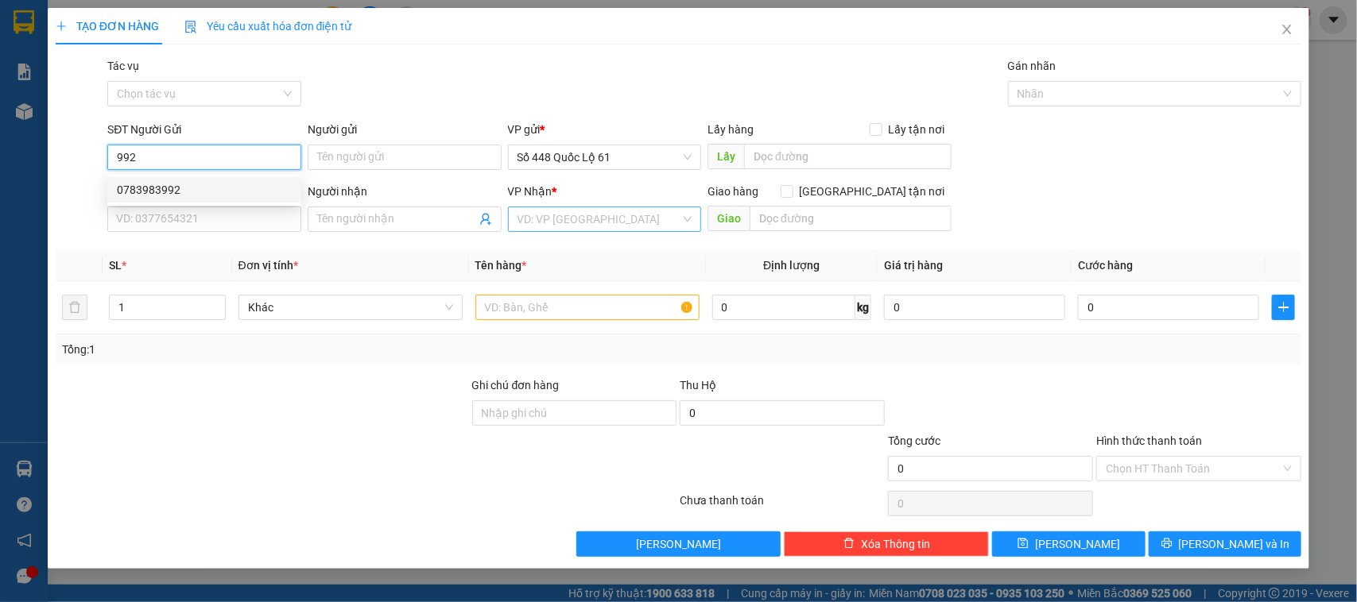
type input "ĐẠT NT"
checkbox input "true"
type input "di linh"
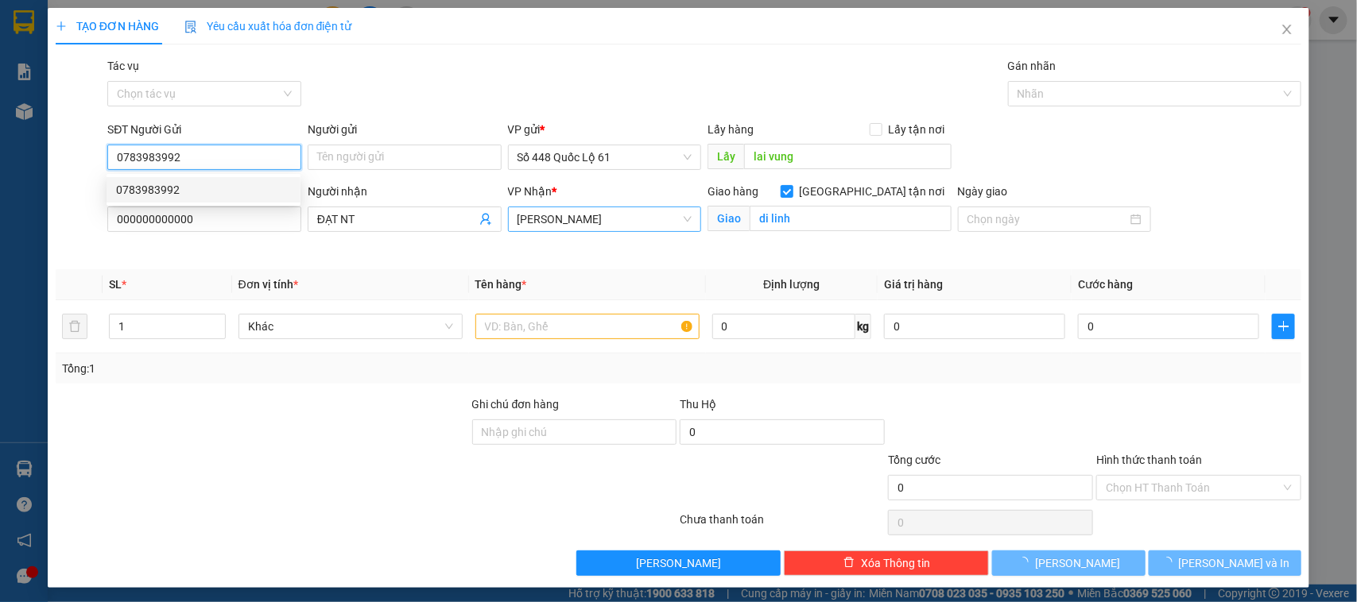
type input "200.000"
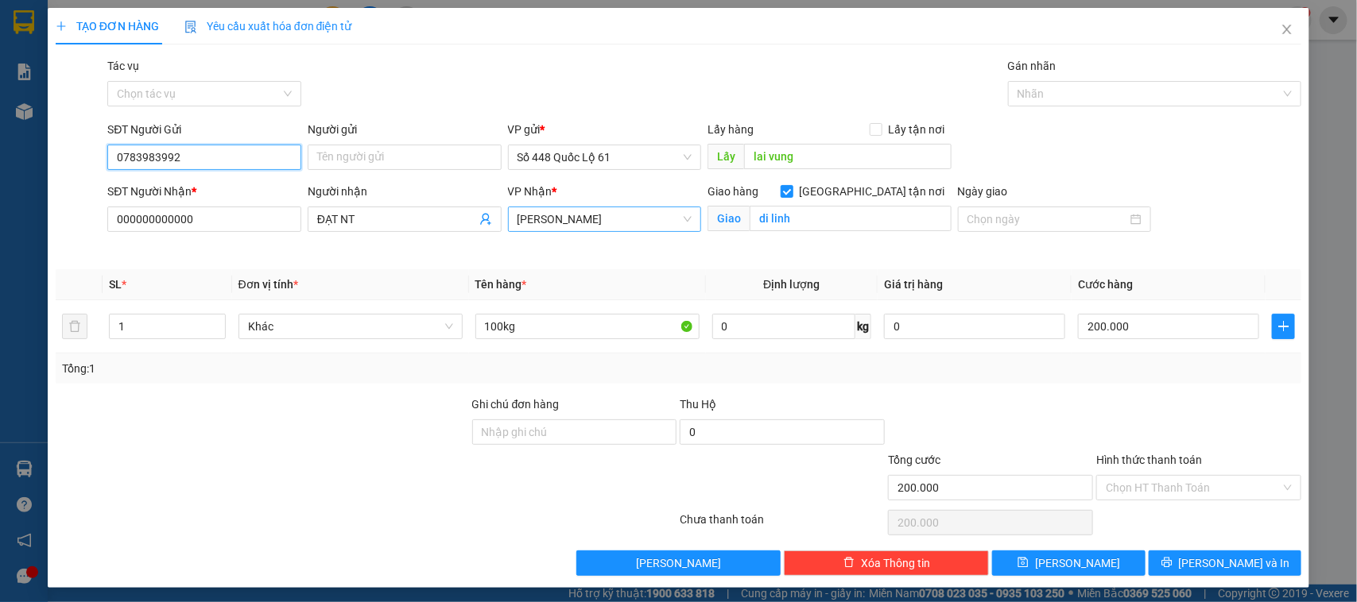
type input "0783983992"
drag, startPoint x: 390, startPoint y: 205, endPoint x: 342, endPoint y: 207, distance: 48.5
click at [342, 207] on div "Người nhận ĐẠT NT" at bounding box center [405, 211] width 194 height 56
drag, startPoint x: 398, startPoint y: 211, endPoint x: 231, endPoint y: 228, distance: 167.7
click at [231, 228] on div "SĐT Người Nhận * 000000000000 Người nhận ĐẠT NT VP Nhận * Lâm Đồng Giao hàng Gi…" at bounding box center [704, 220] width 1200 height 75
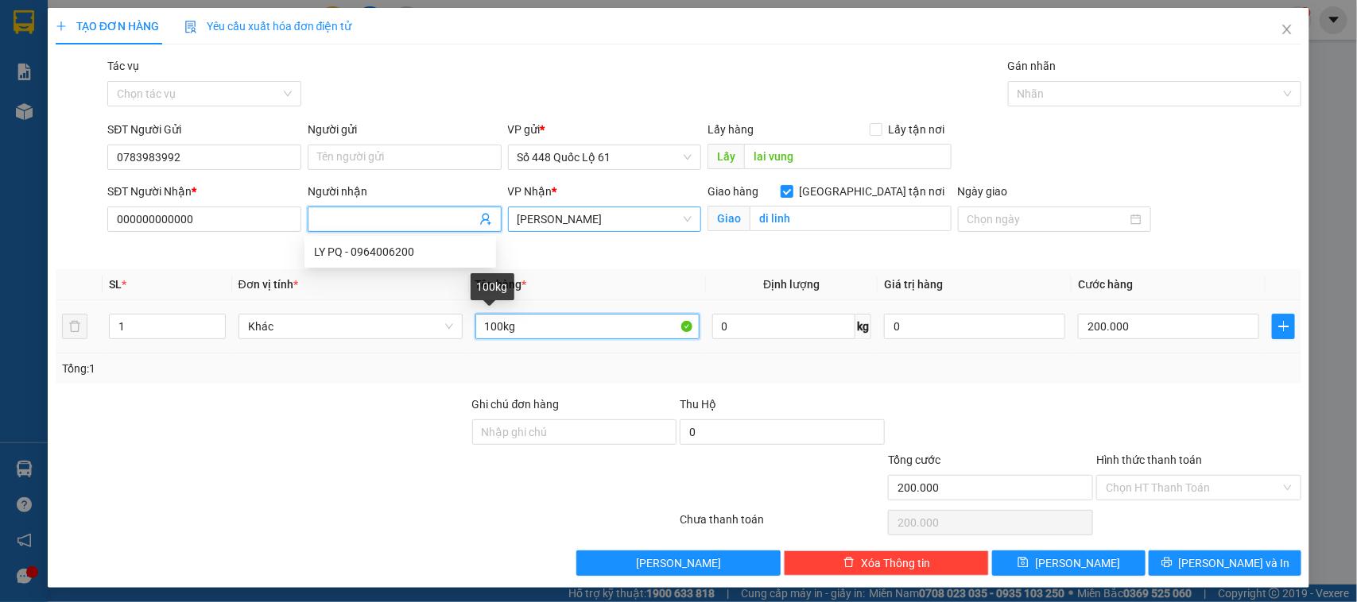
click at [483, 328] on input "100kg" at bounding box center [587, 326] width 224 height 25
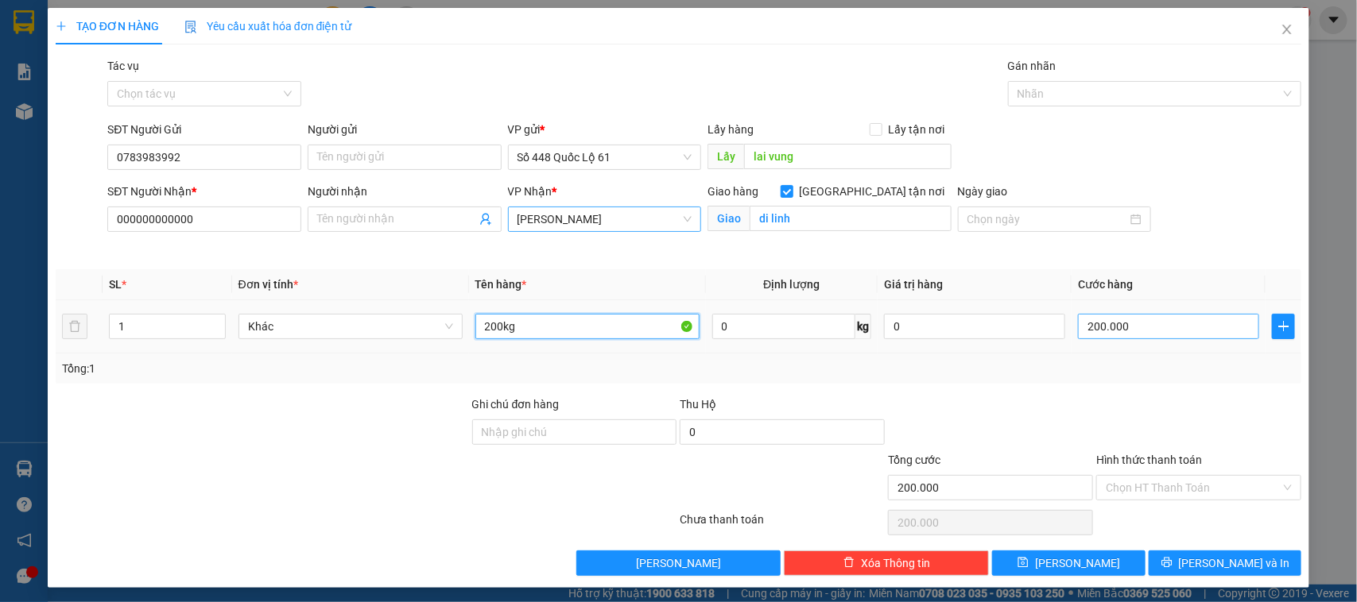
type input "200kg"
click at [1101, 327] on input "200.000" at bounding box center [1168, 326] width 181 height 25
type input "4"
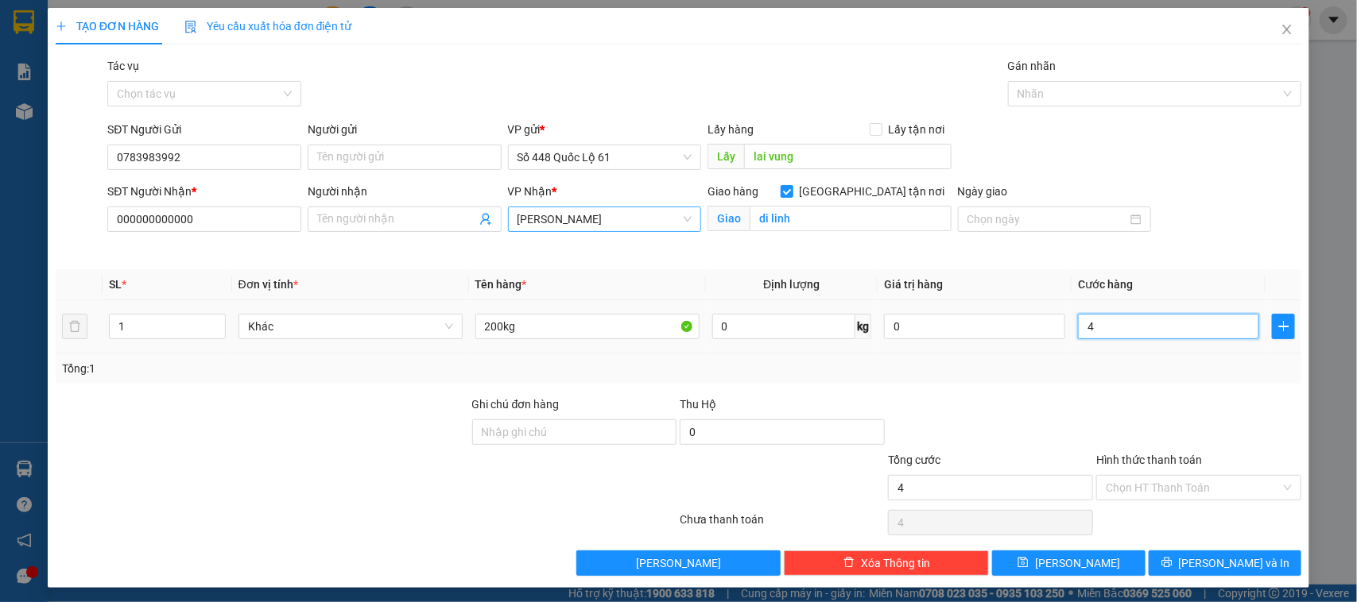
type input "40"
type input "400"
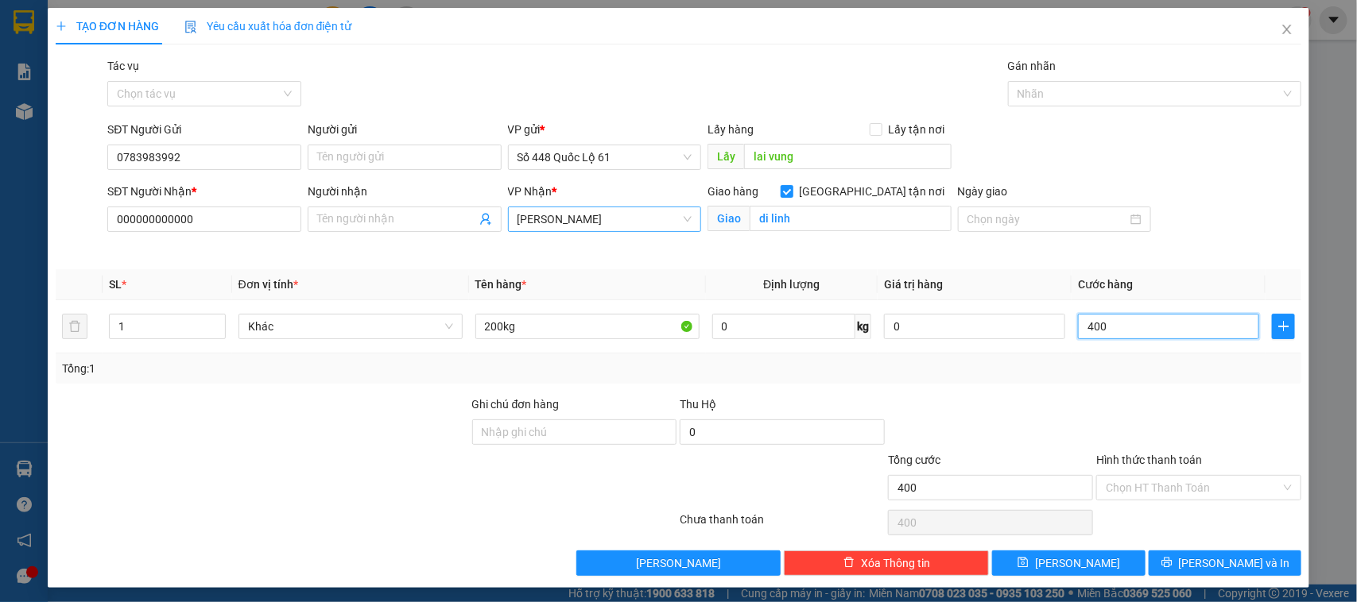
type input "400"
type input "400.000"
click at [1130, 423] on div at bounding box center [1198, 424] width 208 height 56
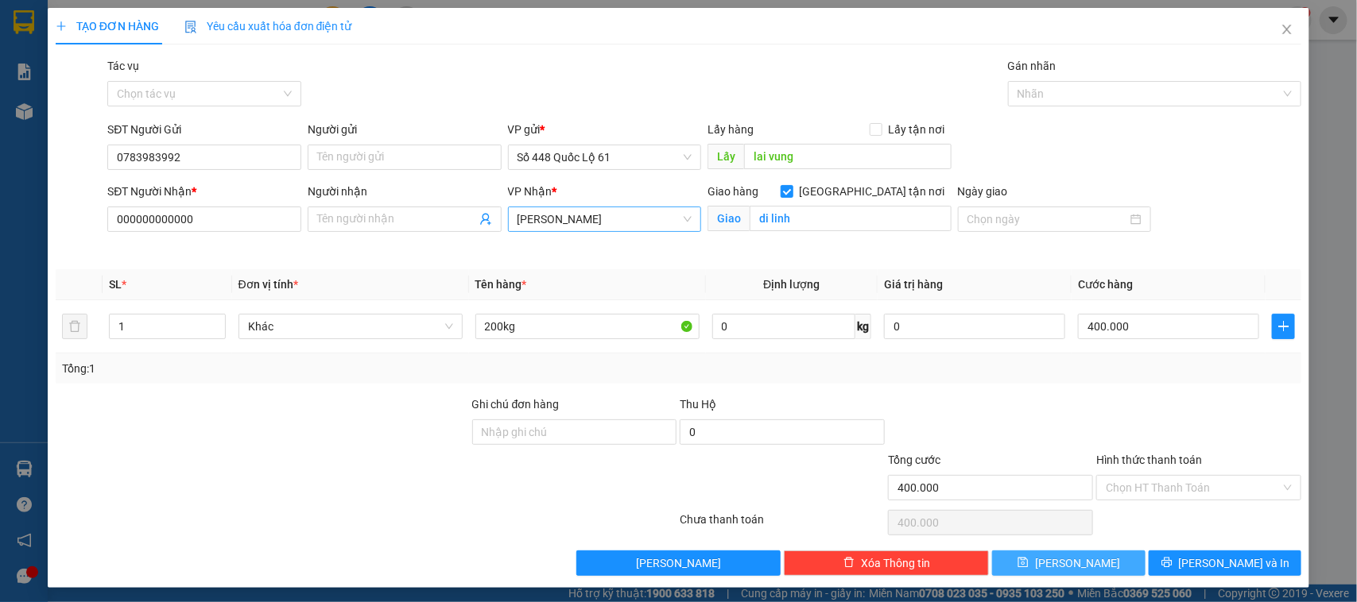
click at [1029, 568] on icon "save" at bounding box center [1022, 562] width 11 height 11
checkbox input "false"
type input "0"
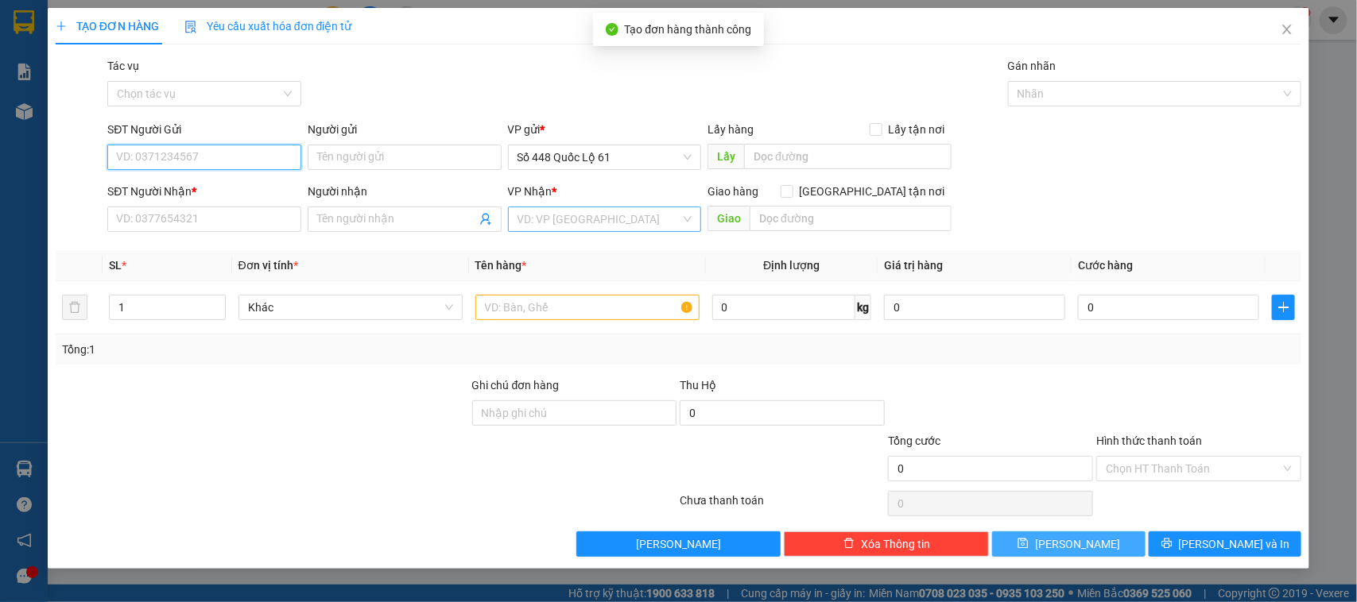
click at [266, 165] on input "SĐT Người Gửi" at bounding box center [204, 157] width 194 height 25
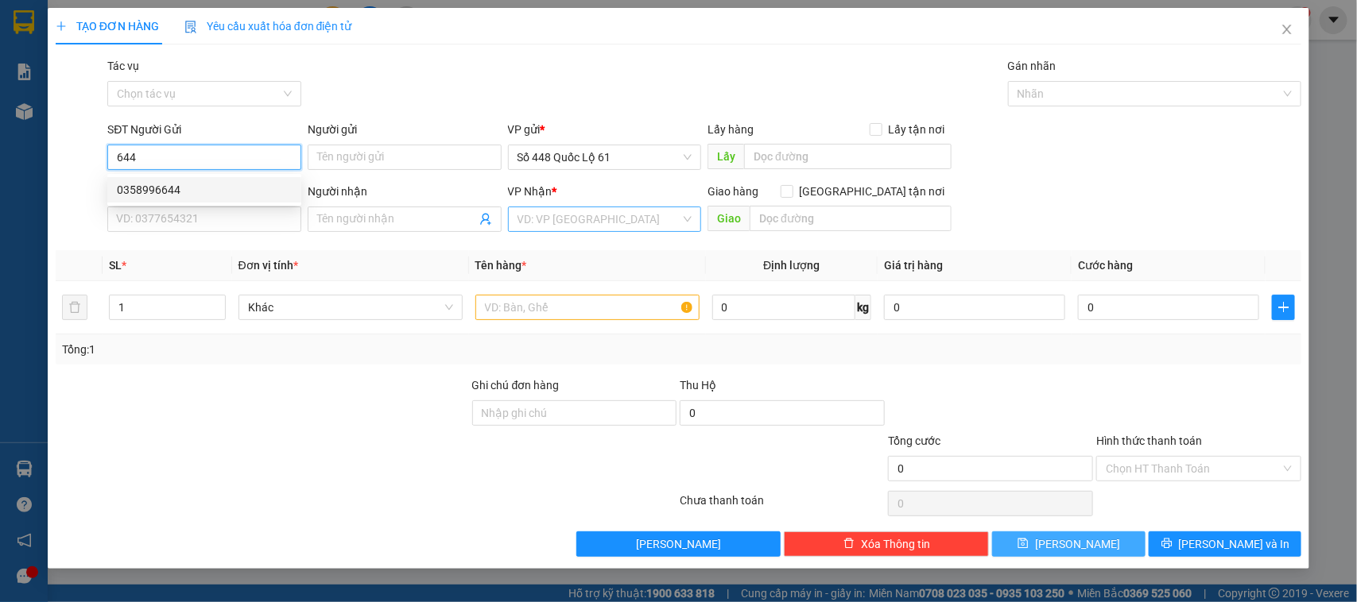
click at [176, 192] on div "0358996644" at bounding box center [204, 189] width 175 height 17
type input "0358996644"
type input "[PERSON_NAME]"
type input "000000000000"
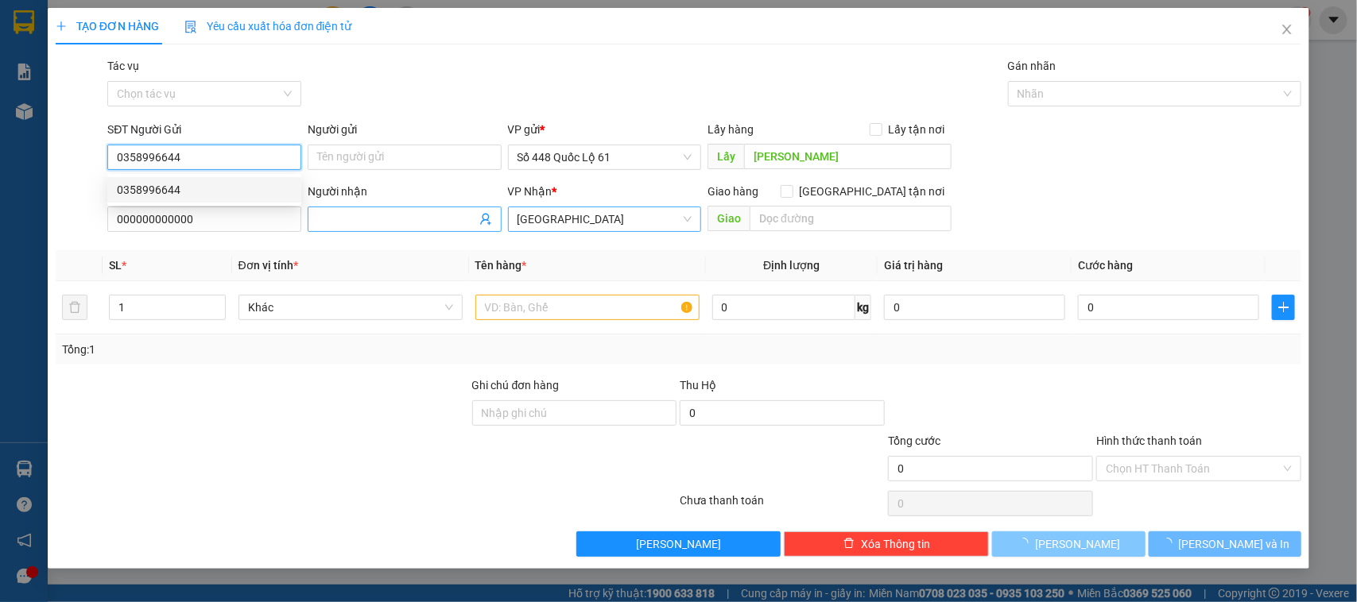
type input "200.000"
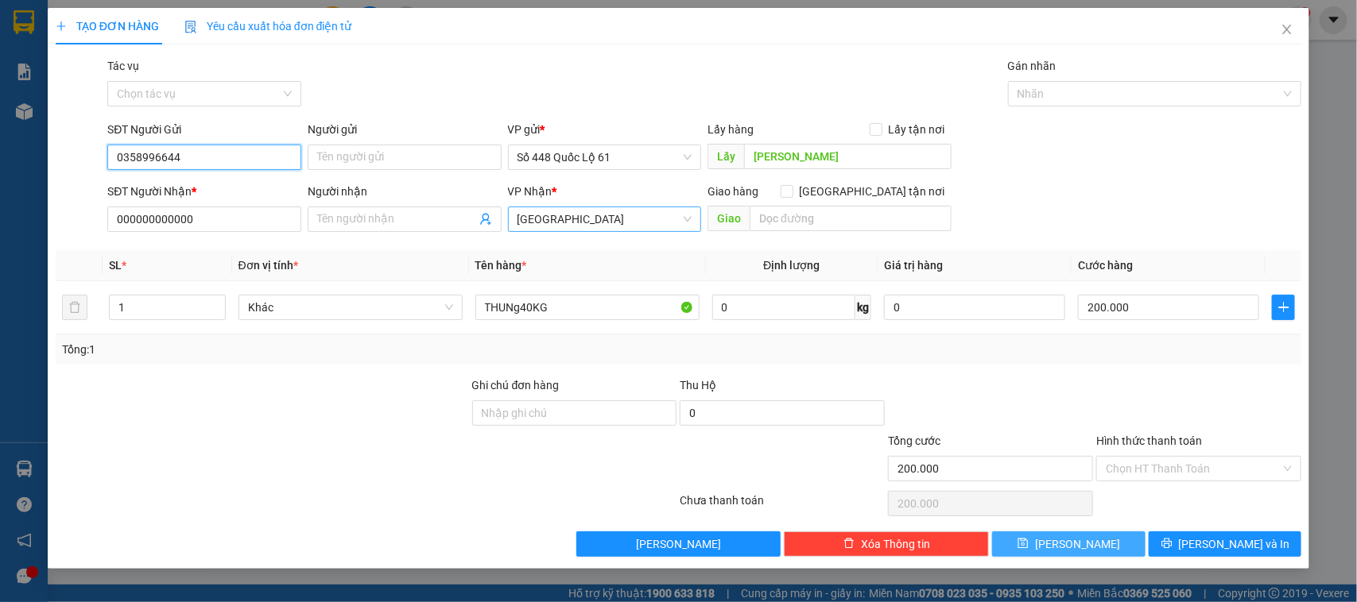
type input "0358996644"
click at [1047, 544] on button "[PERSON_NAME]" at bounding box center [1068, 544] width 153 height 25
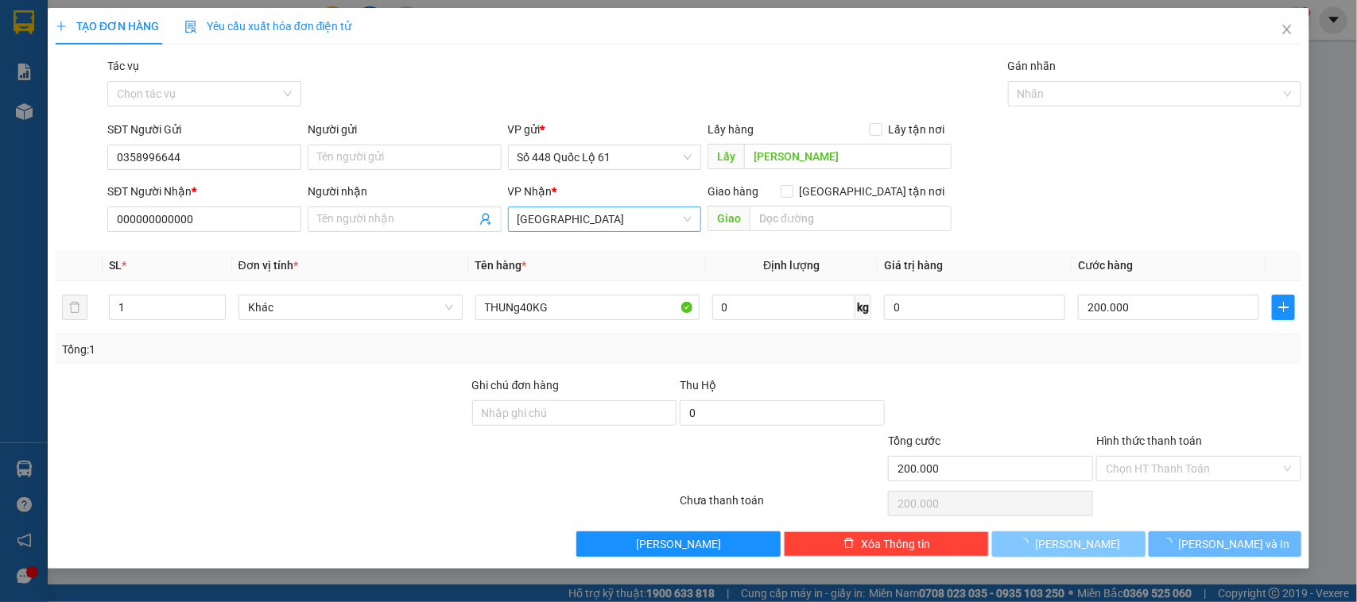
type input "0"
